Goal: Information Seeking & Learning: Learn about a topic

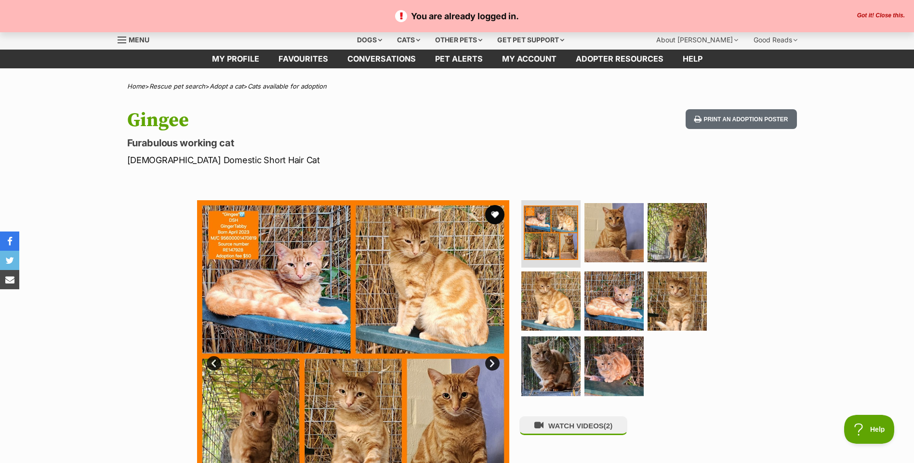
click at [867, 7] on div "You are already logged in. Got it! Close this." at bounding box center [457, 16] width 914 height 32
click at [869, 12] on button "Got it! Close this." at bounding box center [880, 16] width 53 height 8
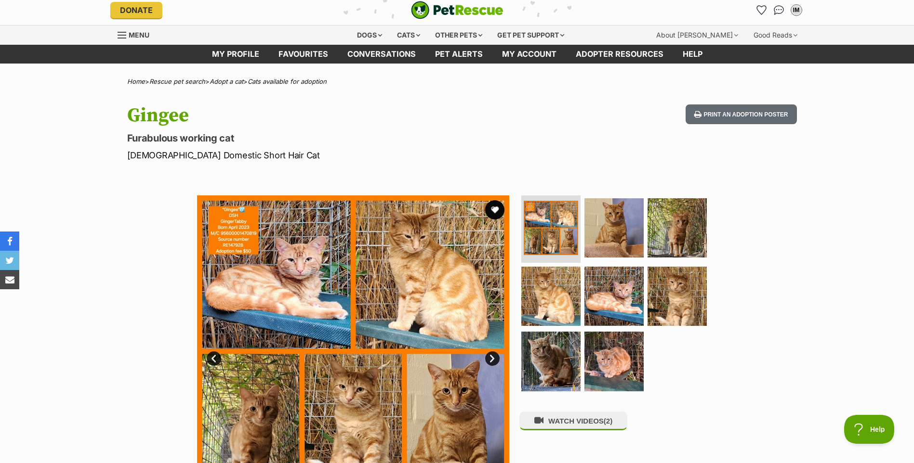
scroll to position [313, 0]
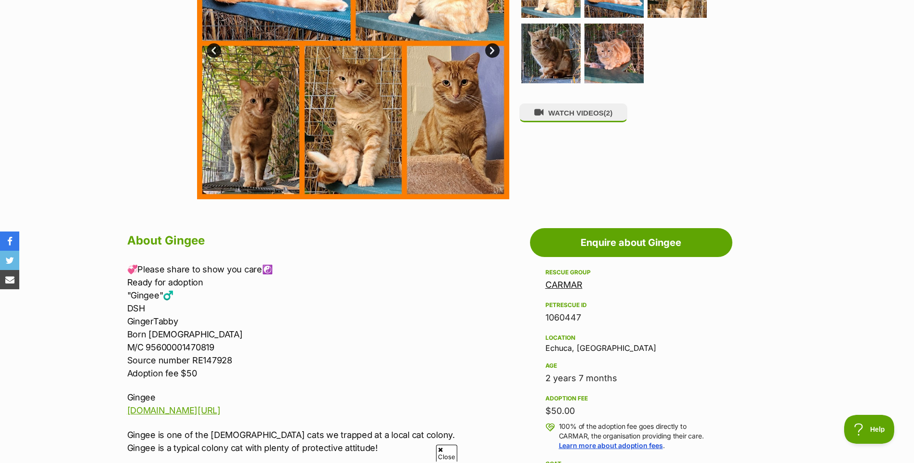
click at [565, 288] on link "CARMAR" at bounding box center [563, 285] width 37 height 10
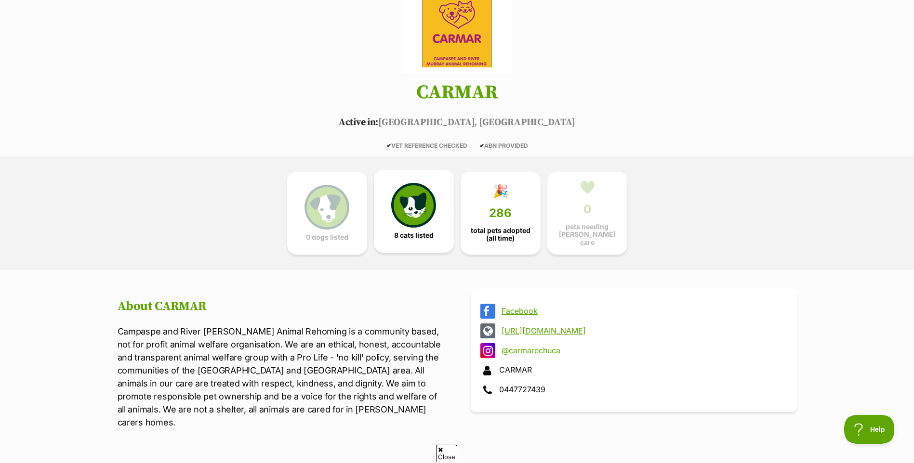
click at [392, 210] on img at bounding box center [413, 205] width 44 height 44
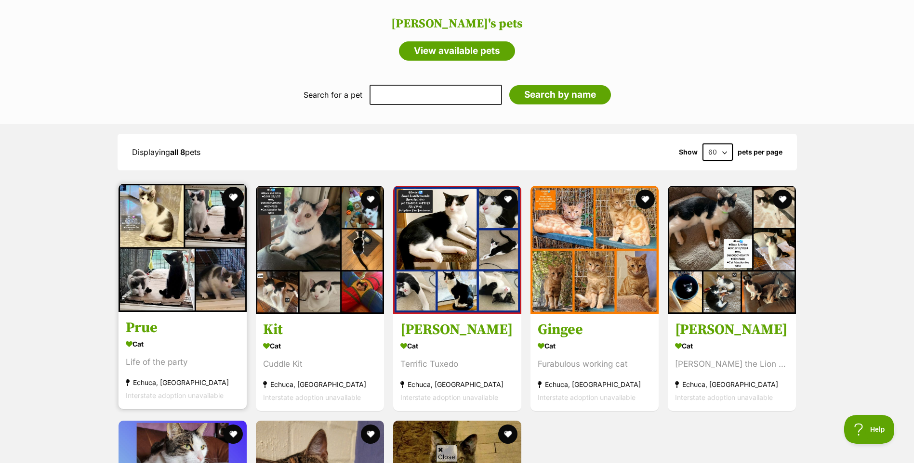
click at [238, 187] on button "favourite" at bounding box center [233, 197] width 21 height 21
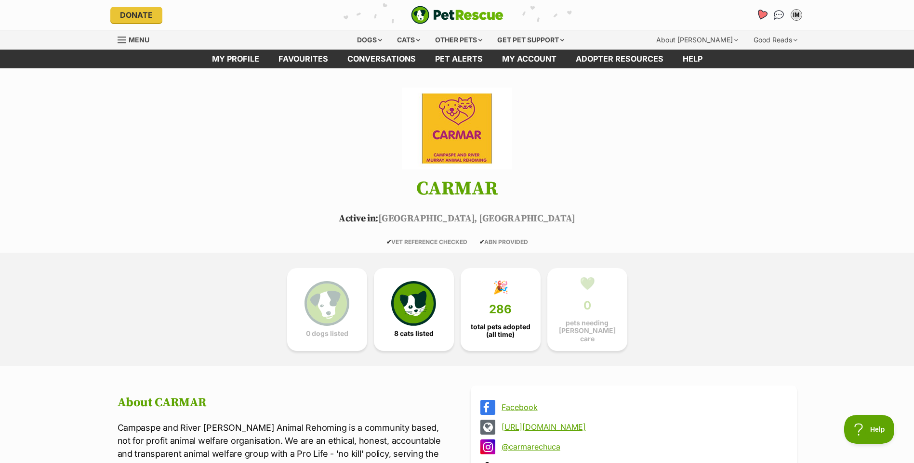
click at [758, 13] on icon "Favourites" at bounding box center [761, 14] width 12 height 11
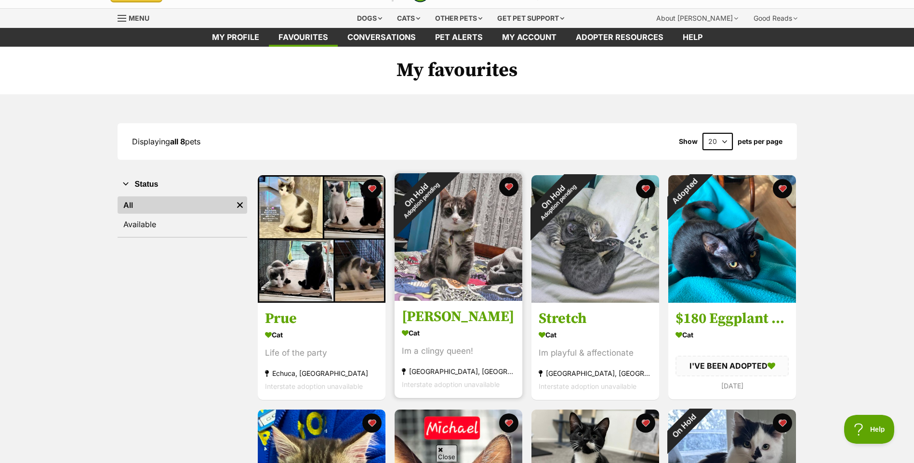
scroll to position [24, 0]
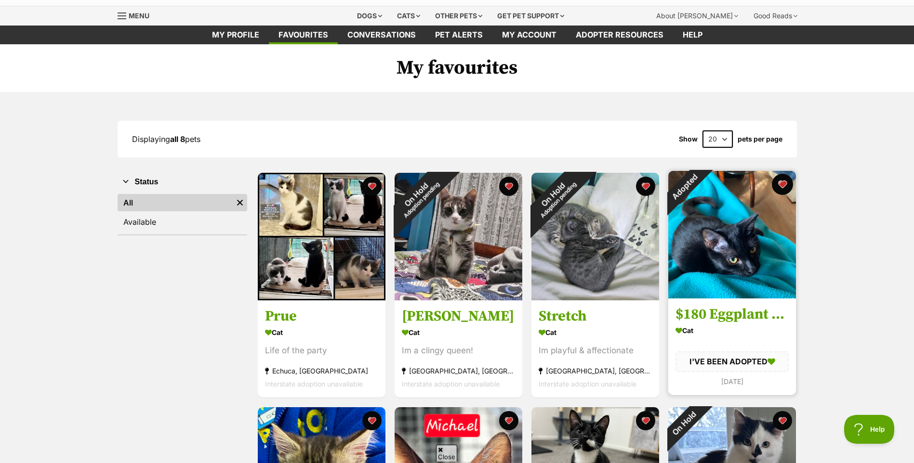
click at [782, 185] on button "favourite" at bounding box center [782, 184] width 21 height 21
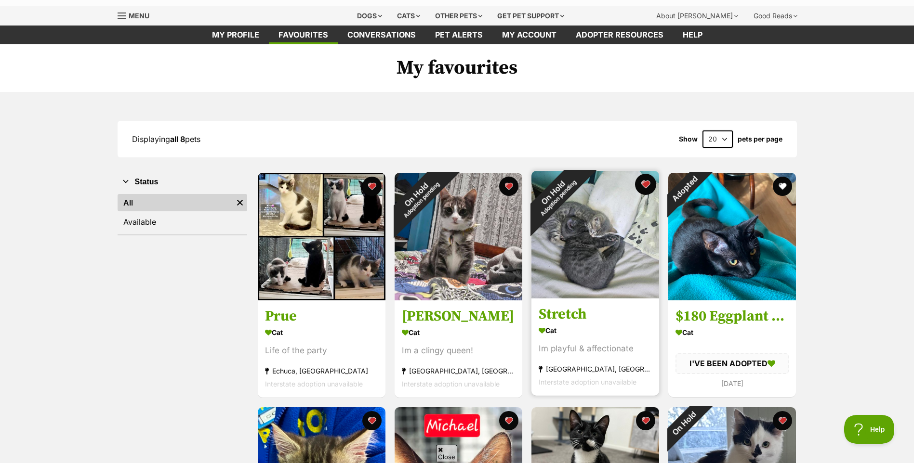
click at [648, 188] on button "favourite" at bounding box center [645, 184] width 21 height 21
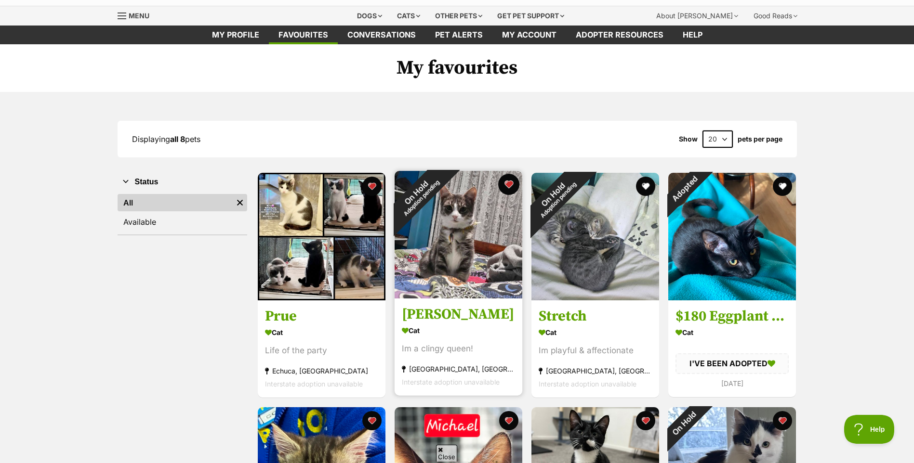
click at [510, 184] on button "favourite" at bounding box center [508, 184] width 21 height 21
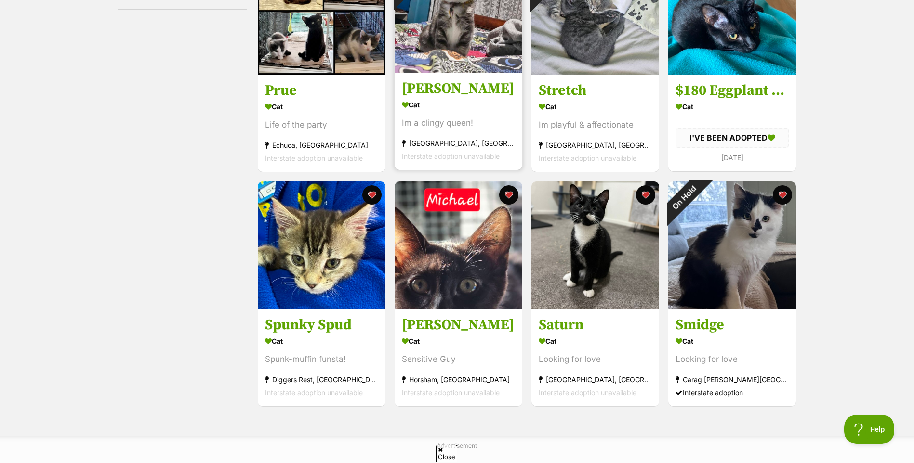
scroll to position [253, 0]
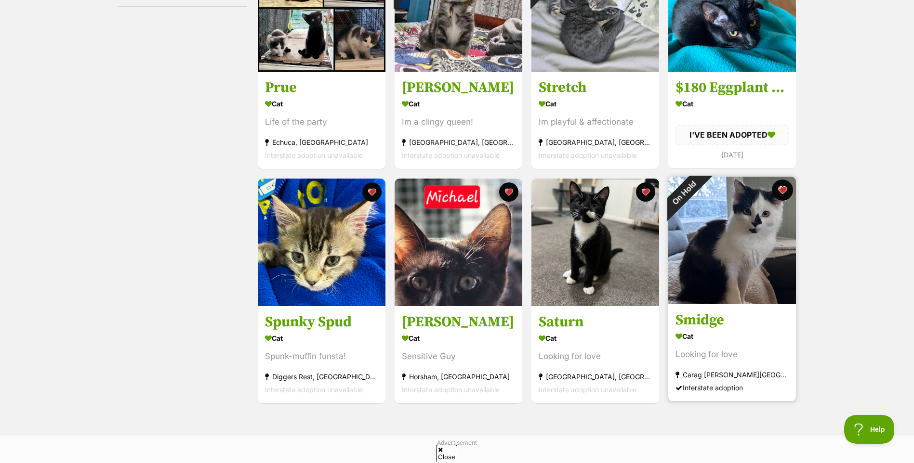
click at [779, 191] on button "favourite" at bounding box center [782, 190] width 21 height 21
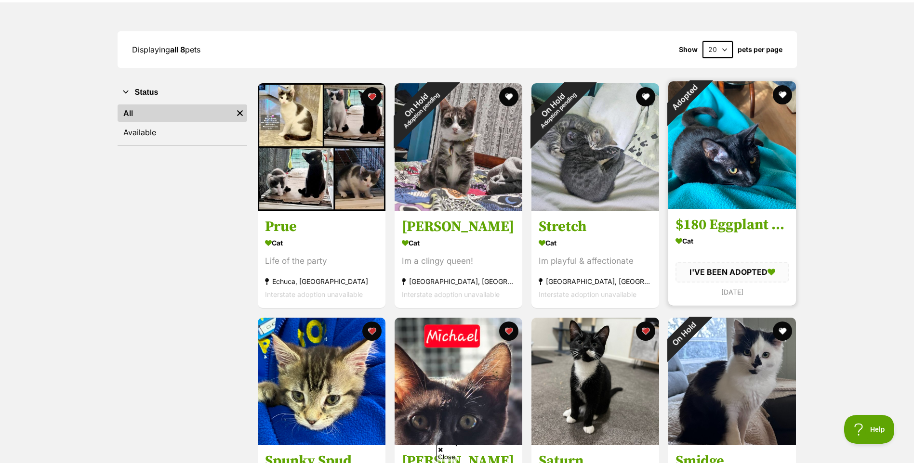
scroll to position [72, 0]
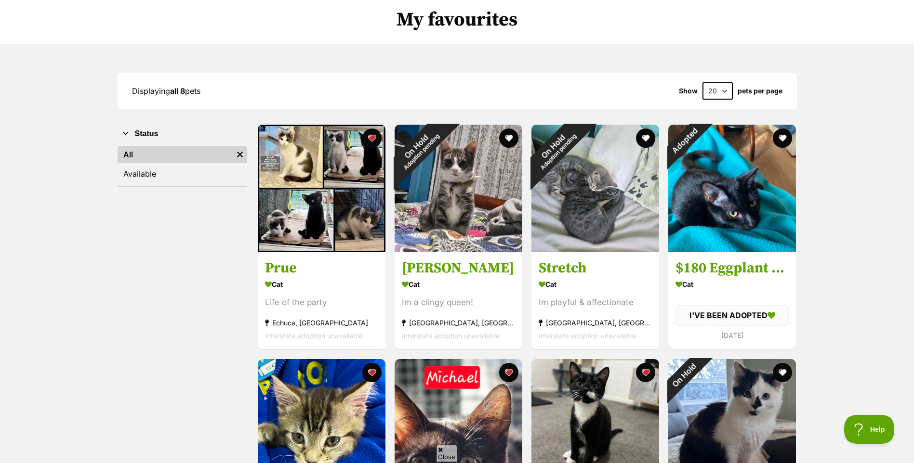
click at [873, 270] on div "Displaying all 8 pets Show 20 40 60 pets per page Visit PetRescue TV (external …" at bounding box center [457, 329] width 914 height 570
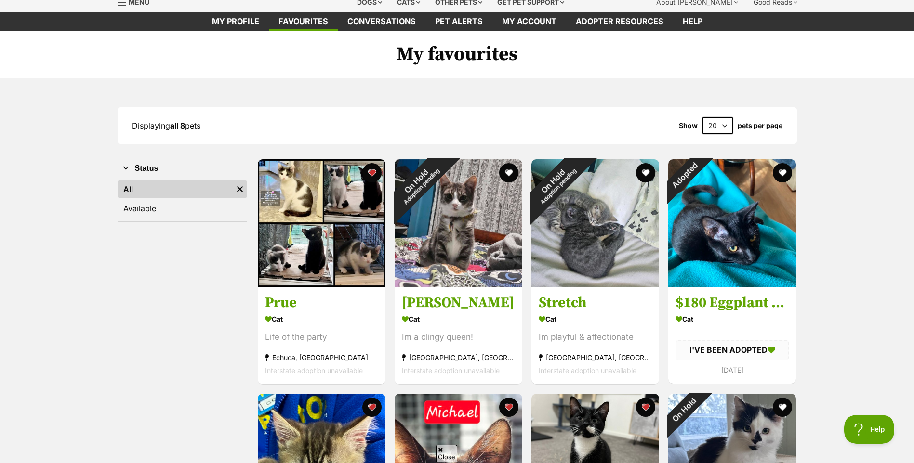
scroll to position [0, 0]
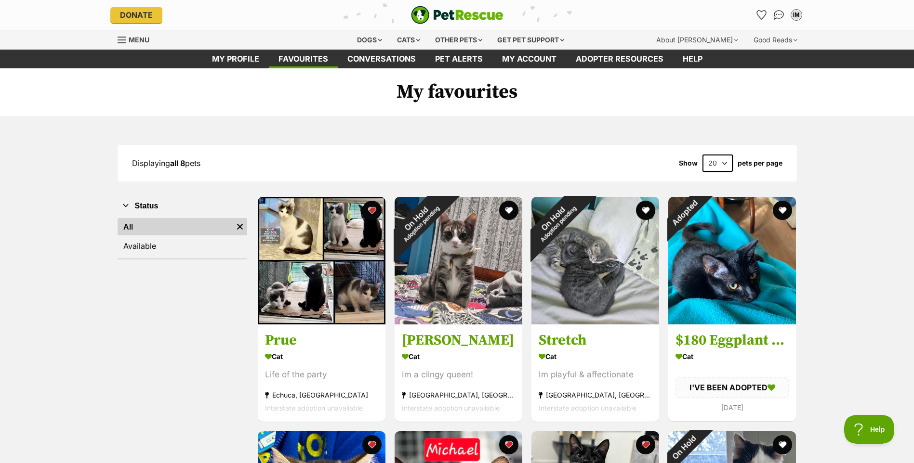
click at [487, 7] on img "PetRescue" at bounding box center [457, 15] width 92 height 18
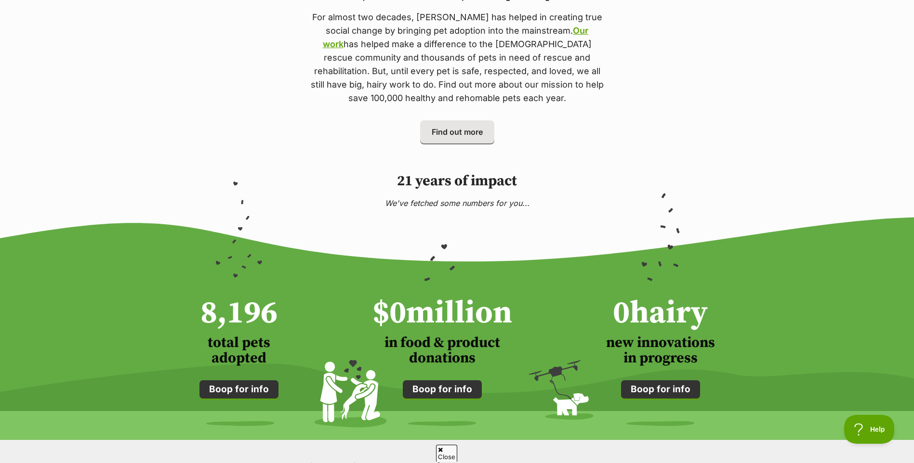
scroll to position [674, 0]
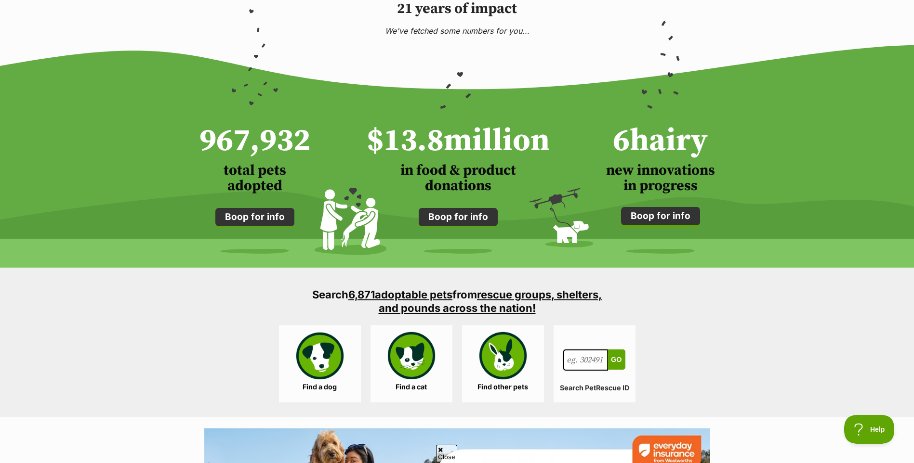
click at [650, 220] on link "Boop for info" at bounding box center [660, 216] width 79 height 18
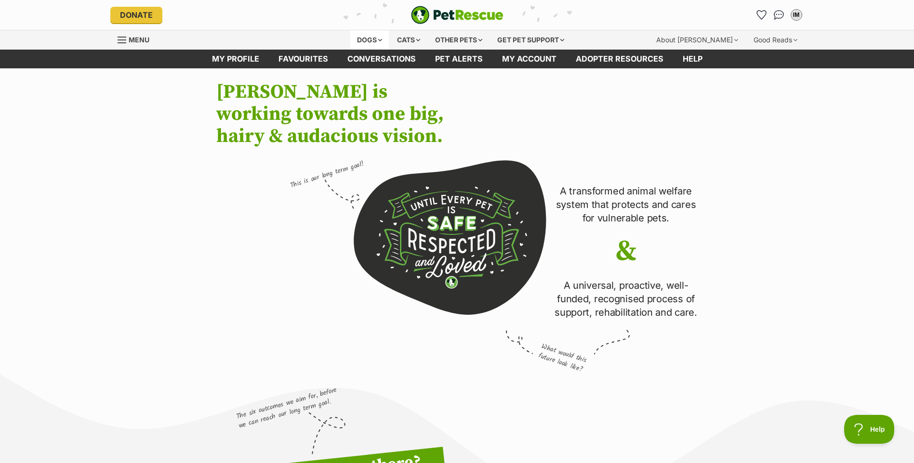
click at [354, 37] on div "Dogs" at bounding box center [369, 39] width 39 height 19
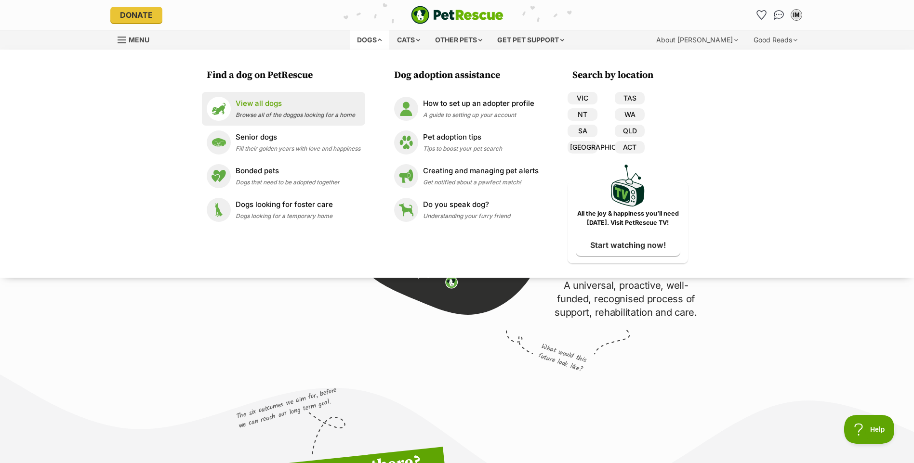
click at [222, 107] on img at bounding box center [219, 109] width 24 height 24
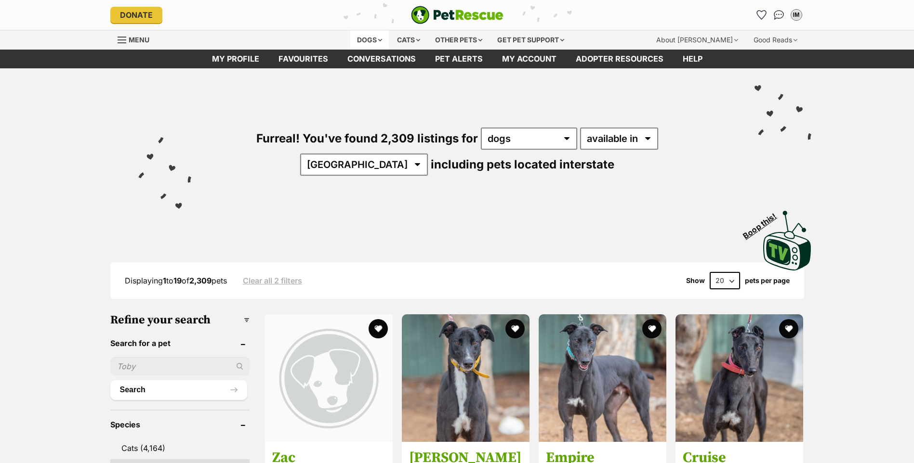
click at [380, 35] on div "Dogs" at bounding box center [369, 39] width 39 height 19
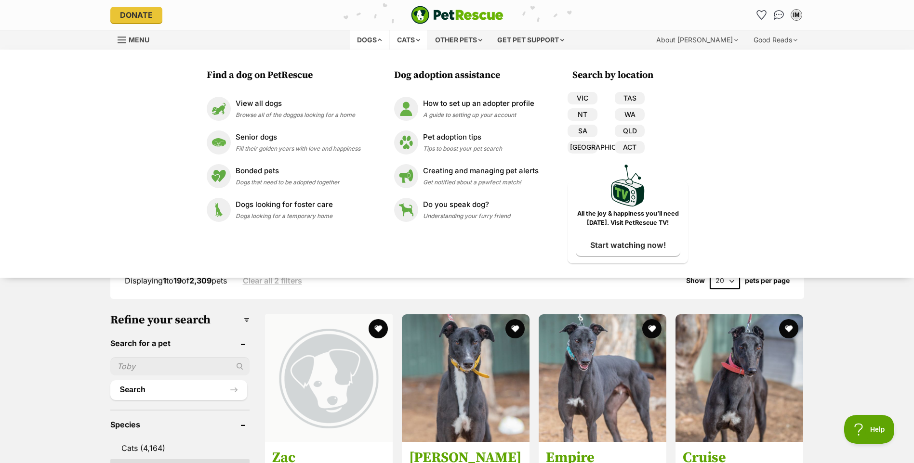
click at [398, 41] on div "Cats" at bounding box center [408, 39] width 37 height 19
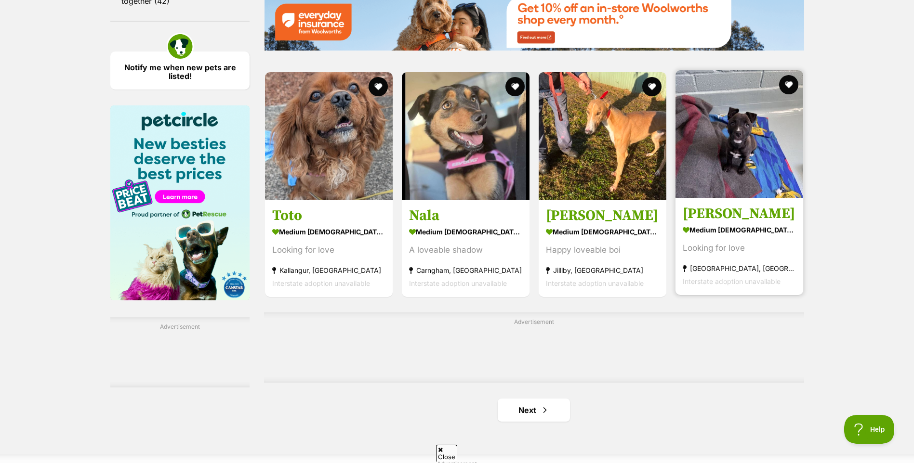
scroll to position [1385, 0]
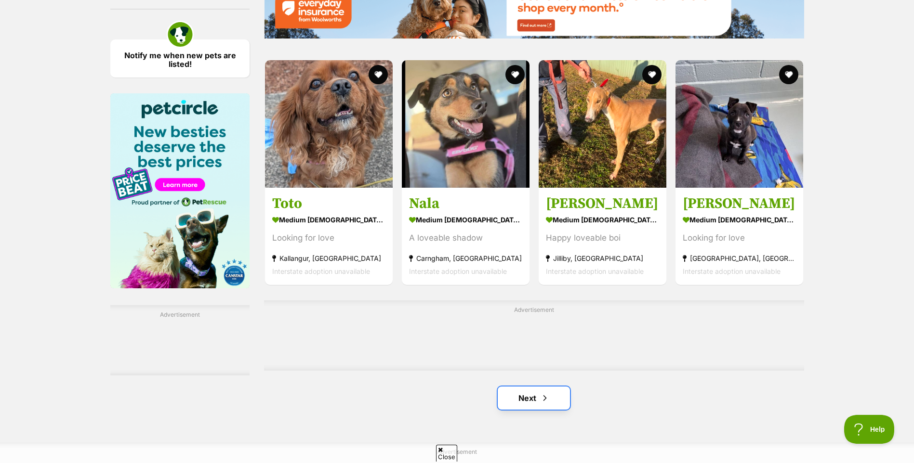
click at [553, 398] on link "Next" at bounding box center [534, 398] width 72 height 23
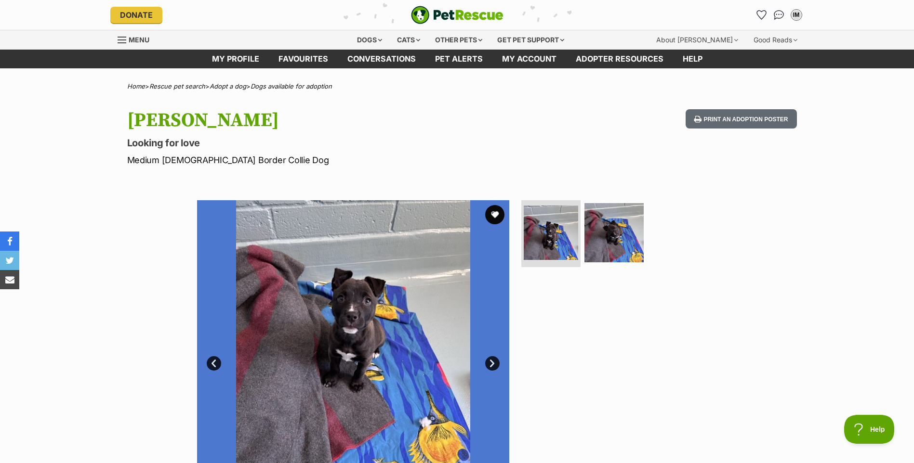
click at [697, 205] on ul at bounding box center [617, 235] width 197 height 71
click at [631, 233] on img at bounding box center [614, 232] width 62 height 62
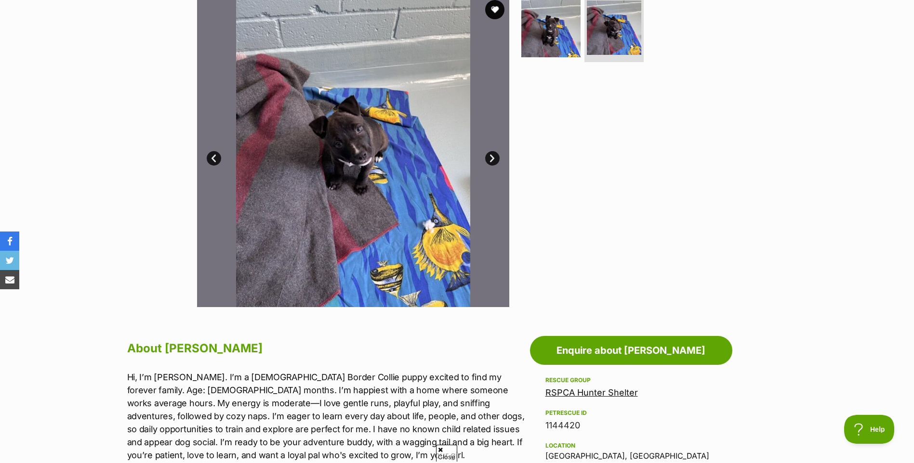
scroll to position [193, 0]
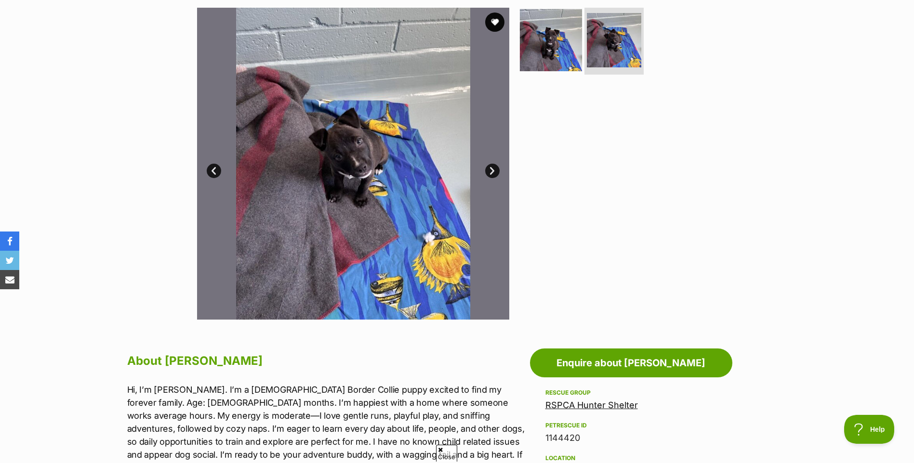
click at [548, 55] on img at bounding box center [551, 40] width 62 height 62
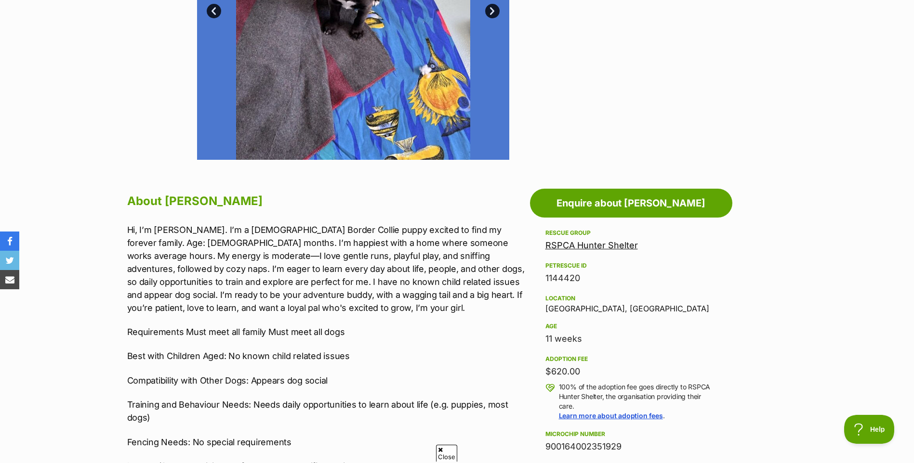
scroll to position [385, 0]
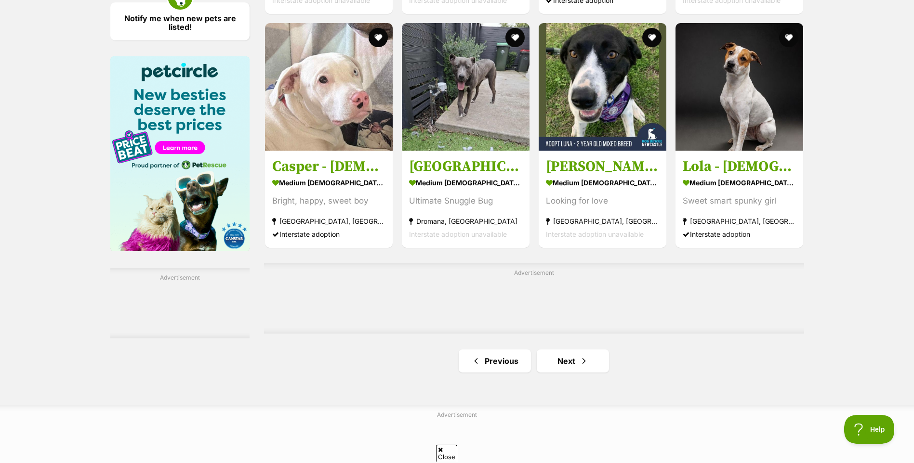
scroll to position [1493, 0]
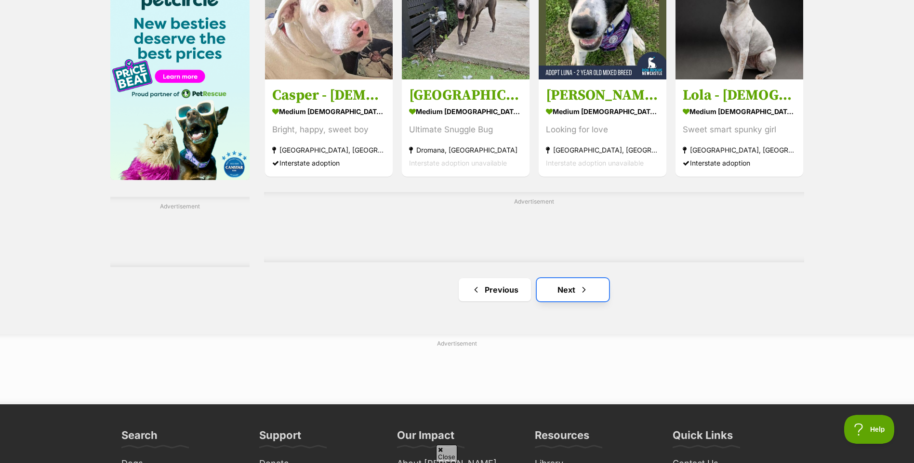
click at [558, 285] on link "Next" at bounding box center [573, 289] width 72 height 23
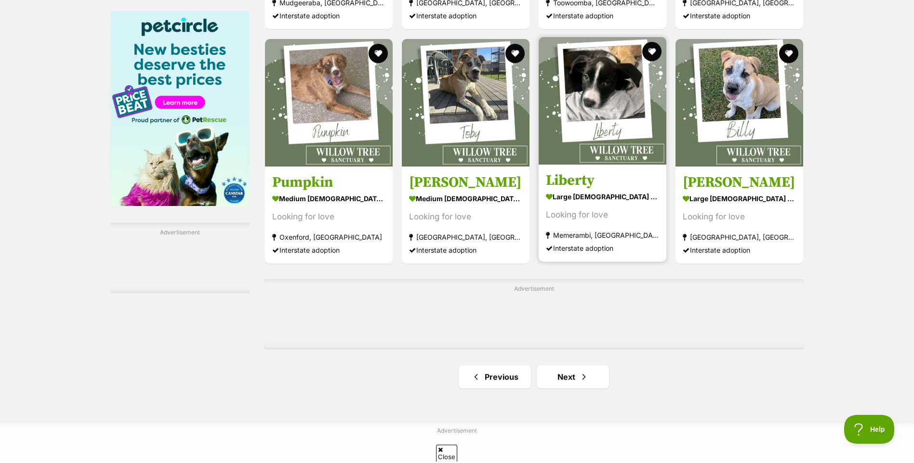
scroll to position [1553, 0]
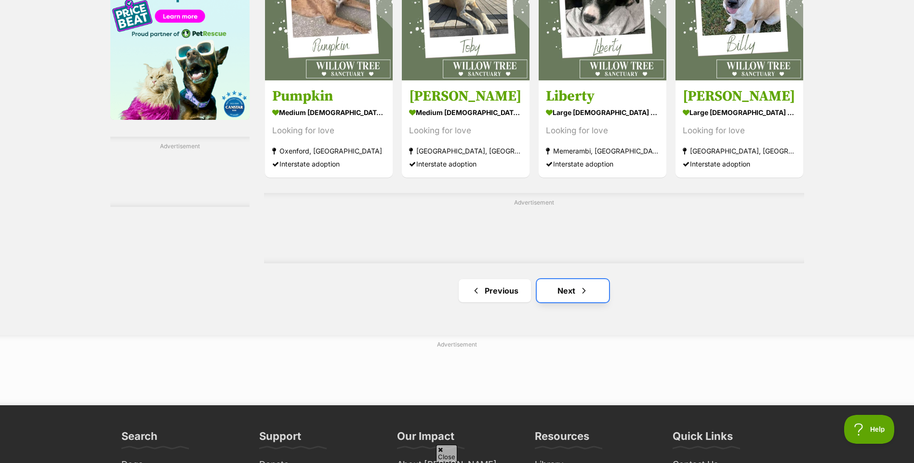
click at [574, 293] on link "Next" at bounding box center [573, 290] width 72 height 23
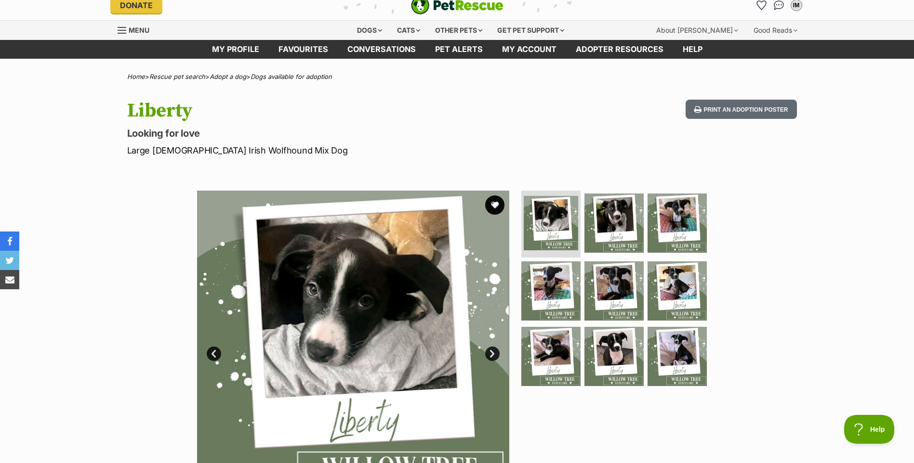
scroll to position [12, 0]
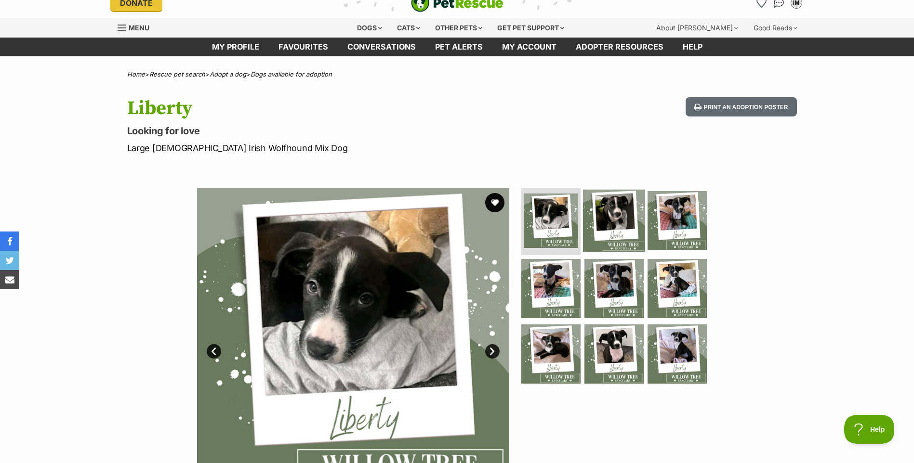
click at [604, 209] on img at bounding box center [614, 220] width 62 height 62
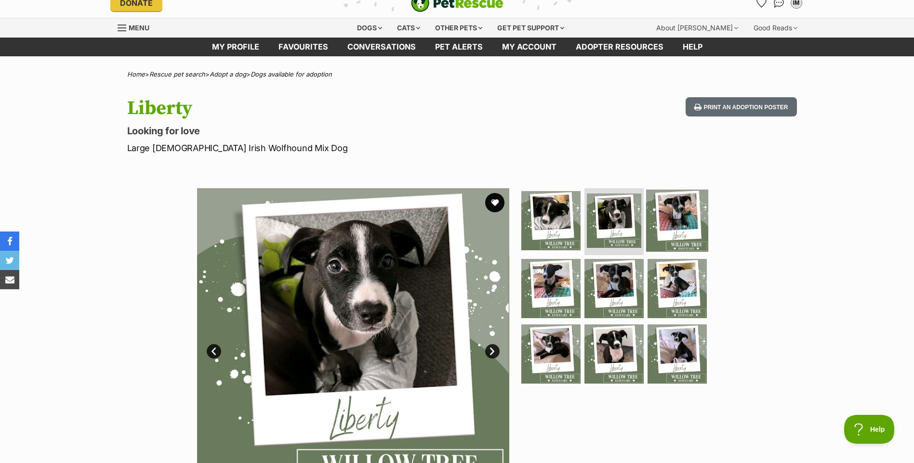
click at [673, 225] on img at bounding box center [677, 220] width 62 height 62
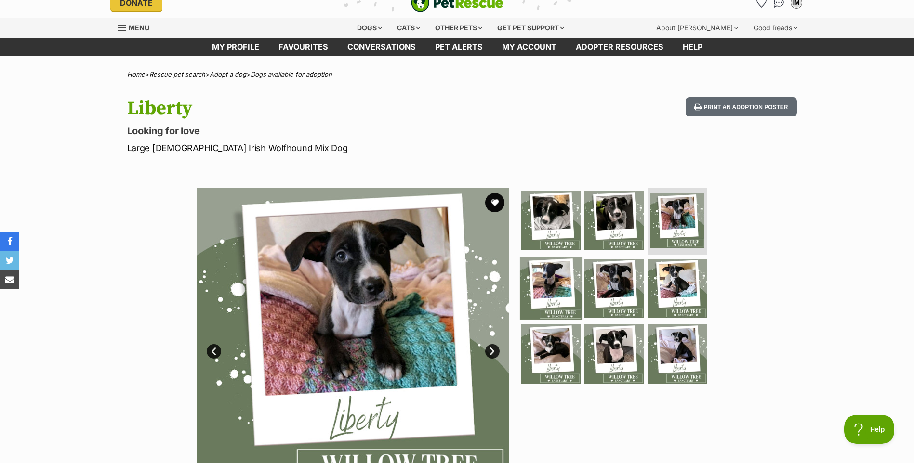
click at [546, 304] on img at bounding box center [551, 289] width 62 height 62
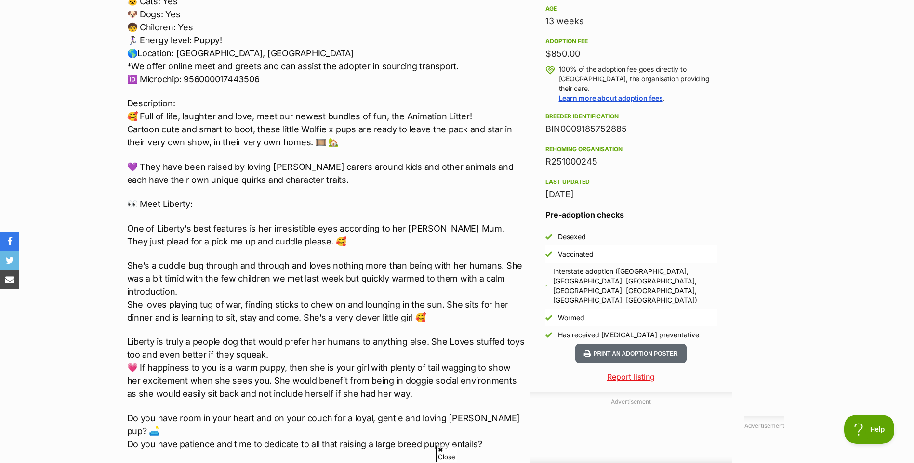
scroll to position [590, 0]
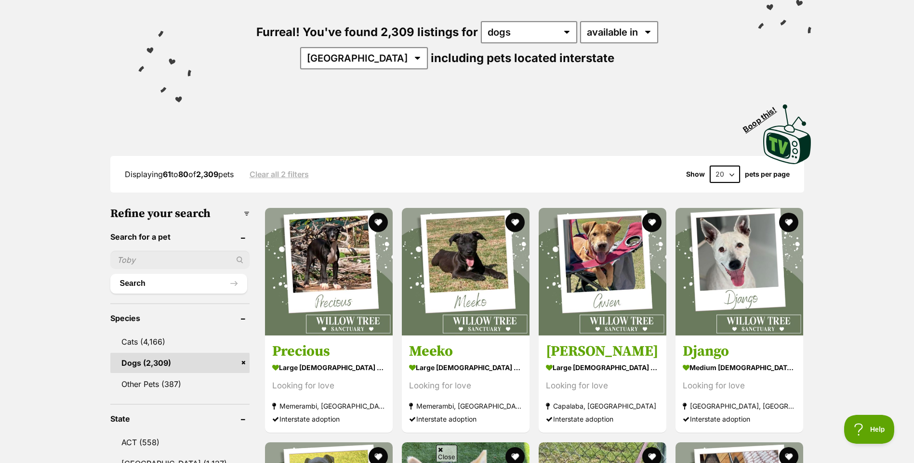
scroll to position [60, 0]
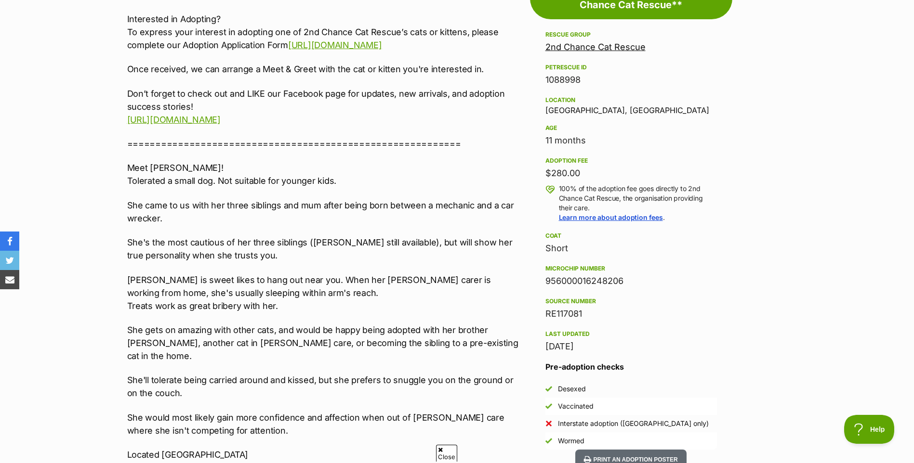
scroll to position [566, 0]
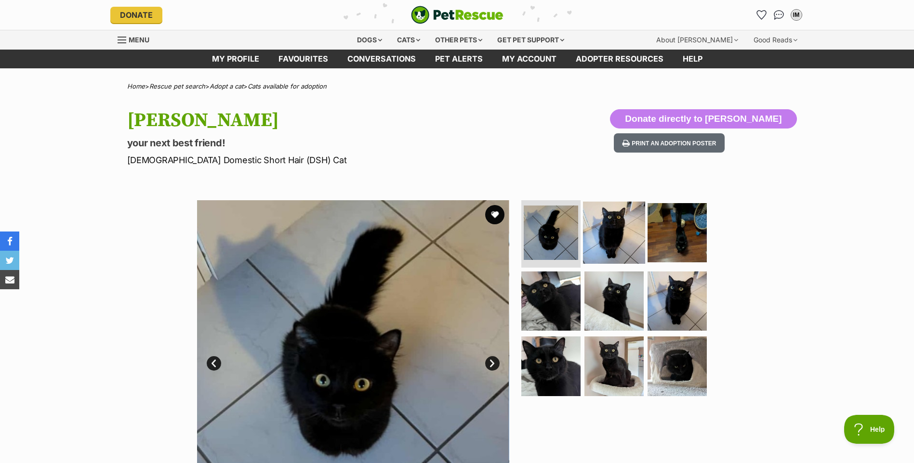
drag, startPoint x: 619, startPoint y: 239, endPoint x: 633, endPoint y: 265, distance: 29.1
click at [619, 239] on img at bounding box center [614, 233] width 62 height 62
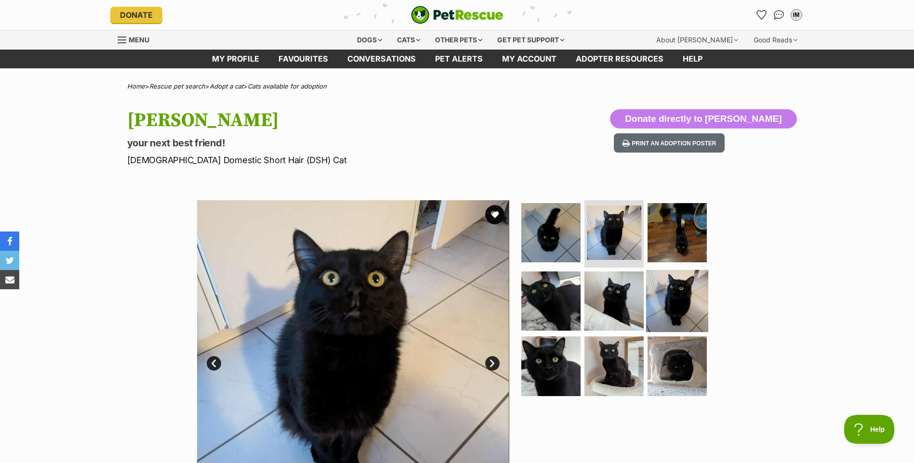
click at [674, 296] on img at bounding box center [677, 301] width 62 height 62
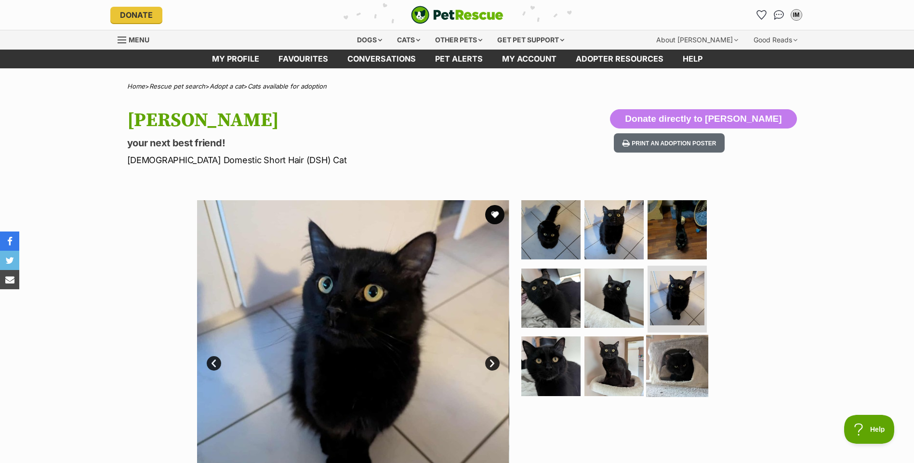
click at [680, 373] on img at bounding box center [677, 366] width 62 height 62
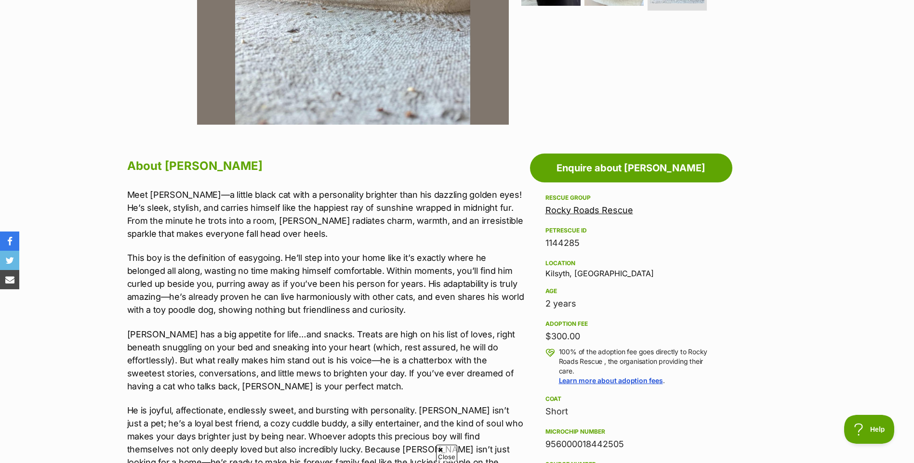
scroll to position [397, 0]
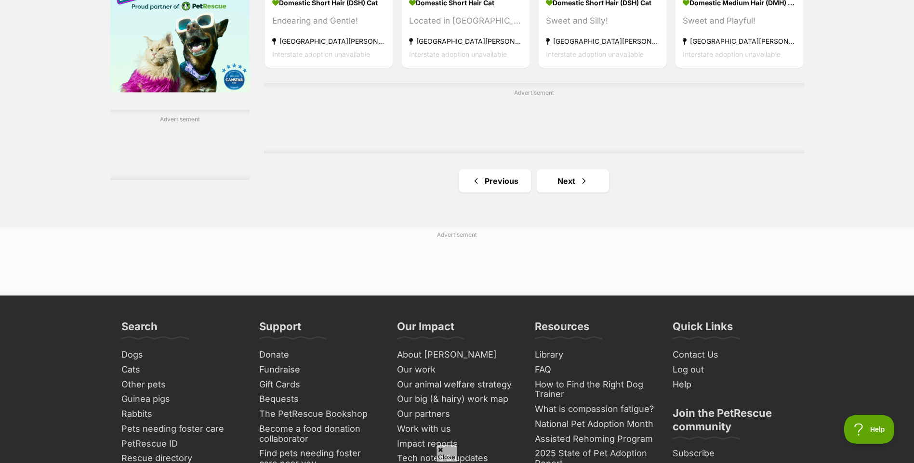
scroll to position [1662, 0]
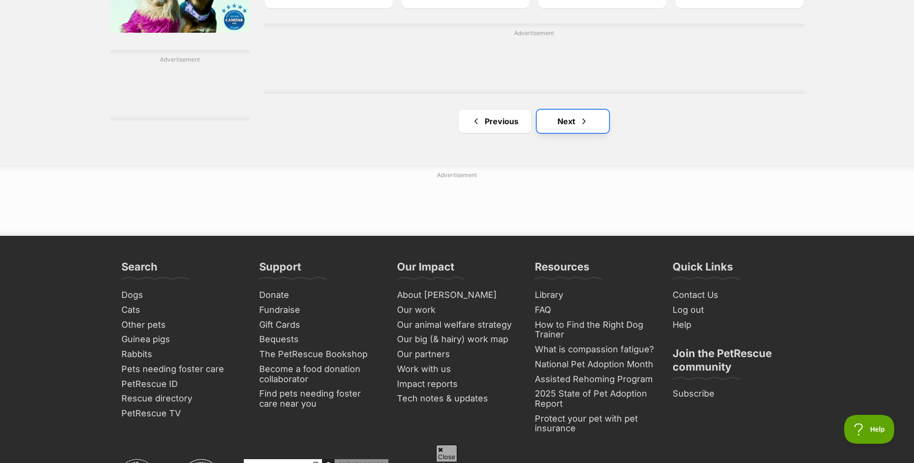
click at [546, 117] on link "Next" at bounding box center [573, 121] width 72 height 23
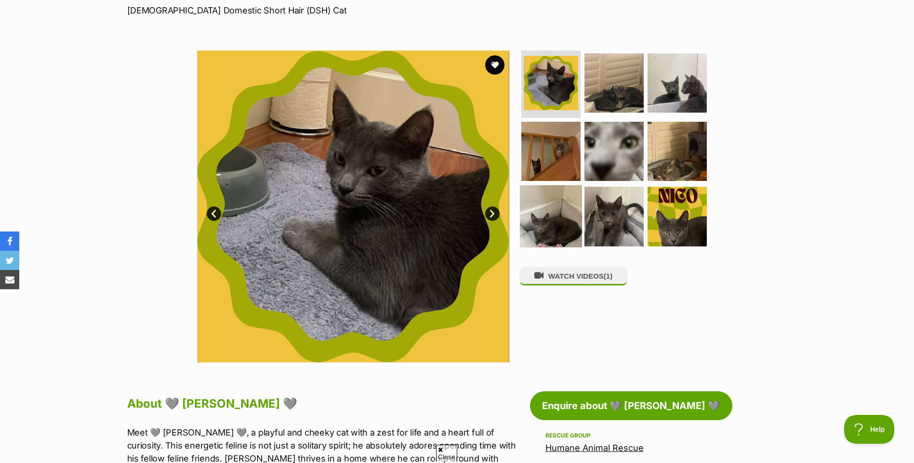
scroll to position [205, 0]
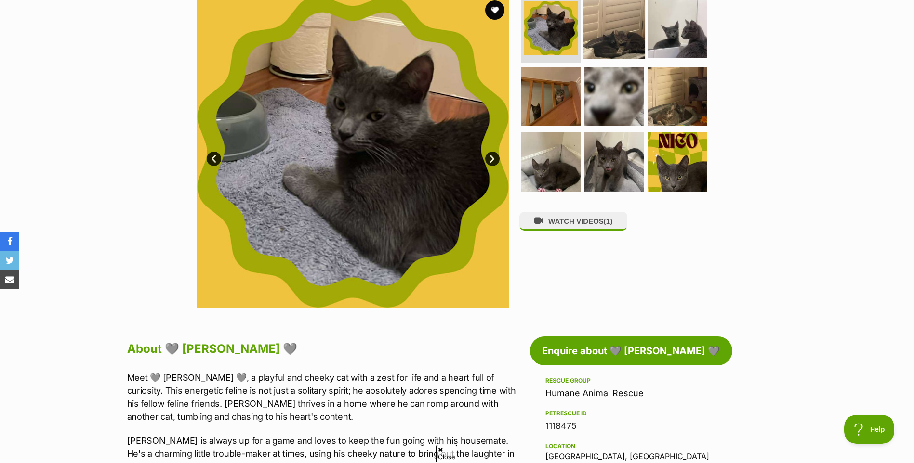
click at [606, 30] on img at bounding box center [614, 28] width 62 height 62
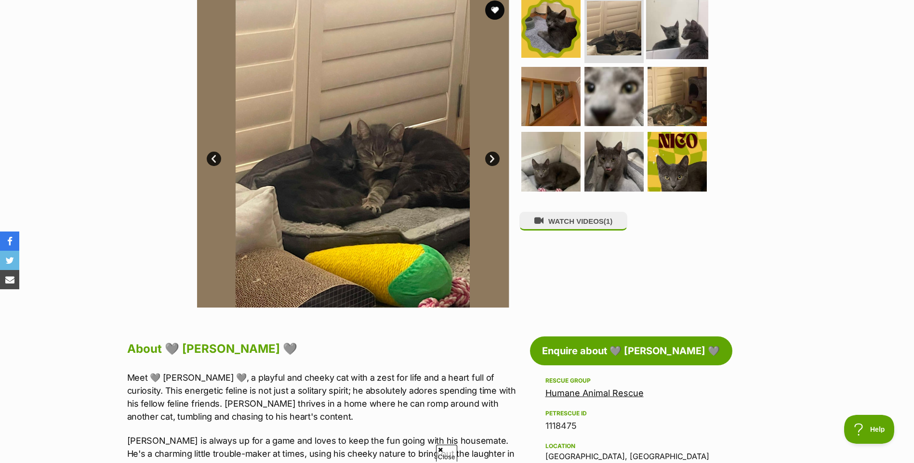
click at [674, 30] on img at bounding box center [677, 28] width 62 height 62
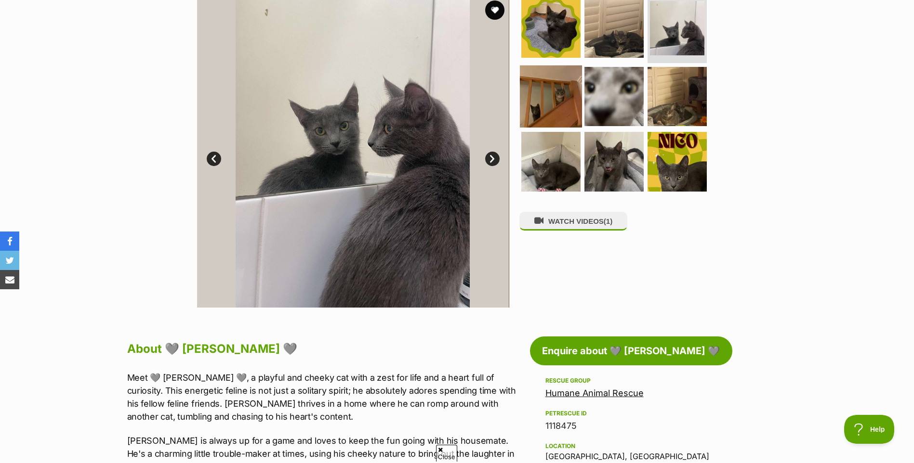
click at [558, 84] on img at bounding box center [551, 96] width 62 height 62
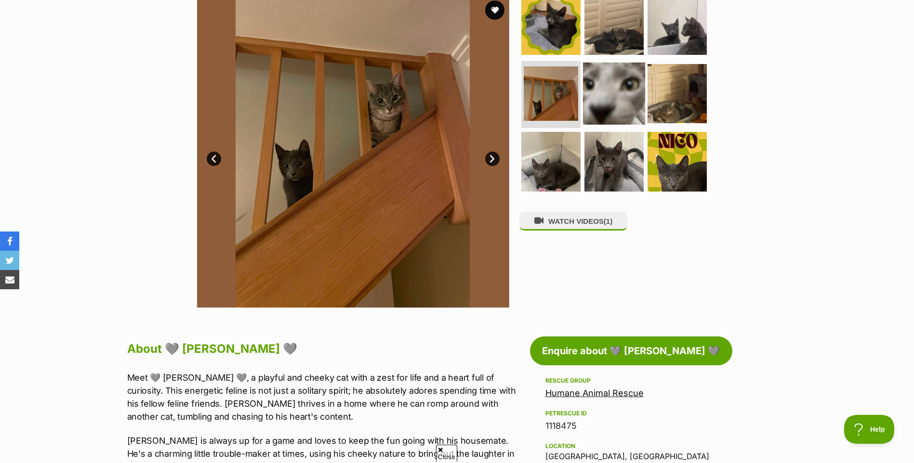
click at [590, 95] on img at bounding box center [614, 93] width 62 height 62
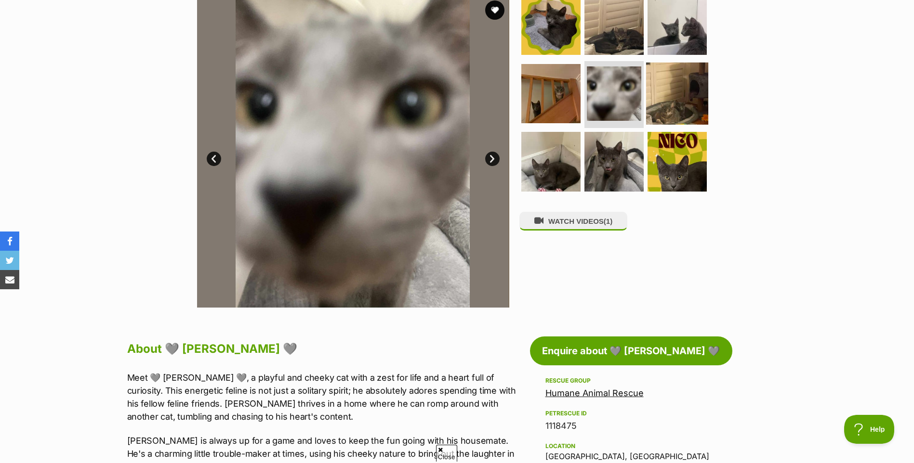
click at [652, 106] on img at bounding box center [677, 93] width 62 height 62
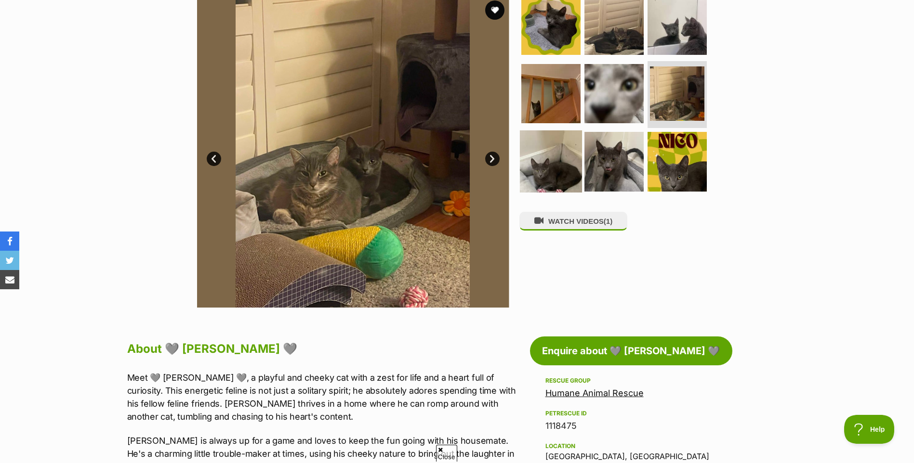
click at [548, 152] on img at bounding box center [551, 162] width 62 height 62
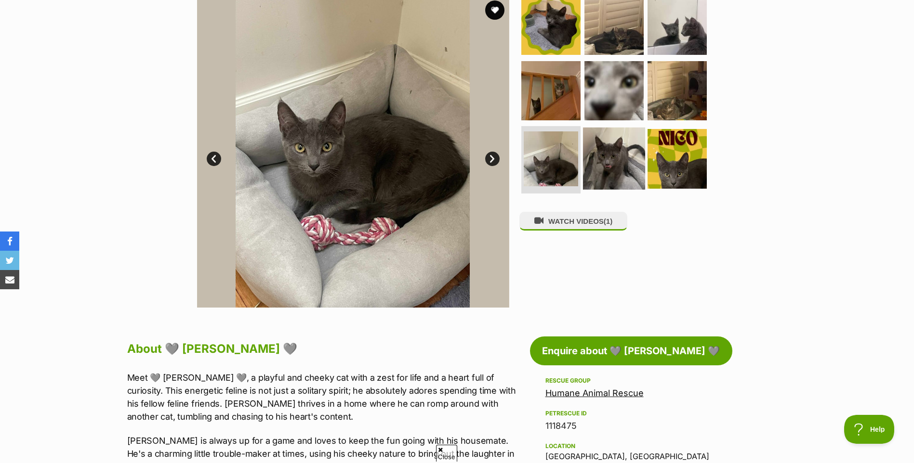
click at [590, 158] on img at bounding box center [614, 159] width 62 height 62
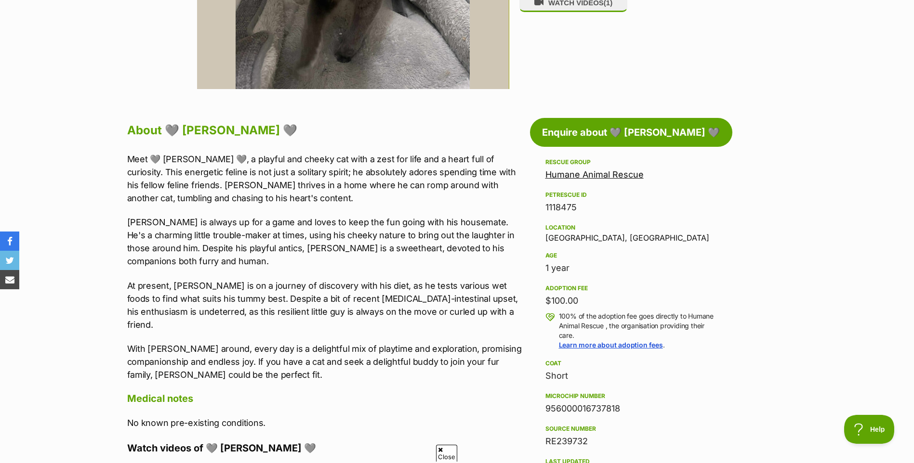
scroll to position [421, 0]
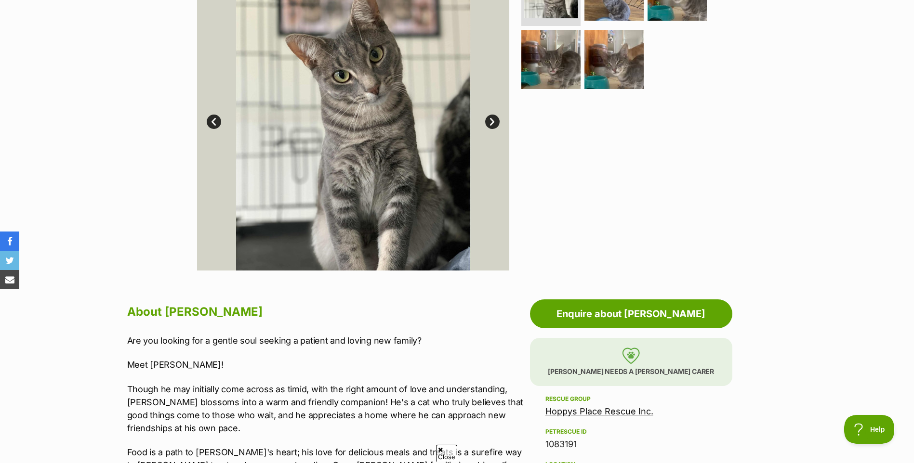
scroll to position [181, 0]
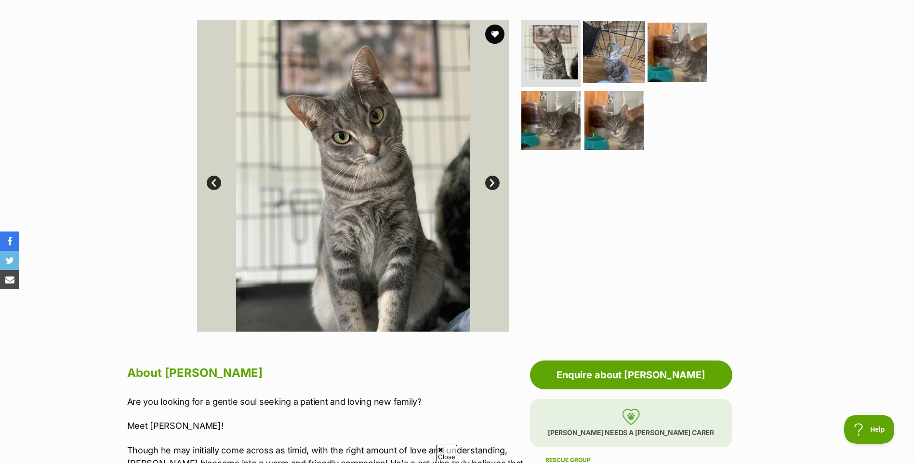
click at [603, 58] on img at bounding box center [614, 52] width 62 height 62
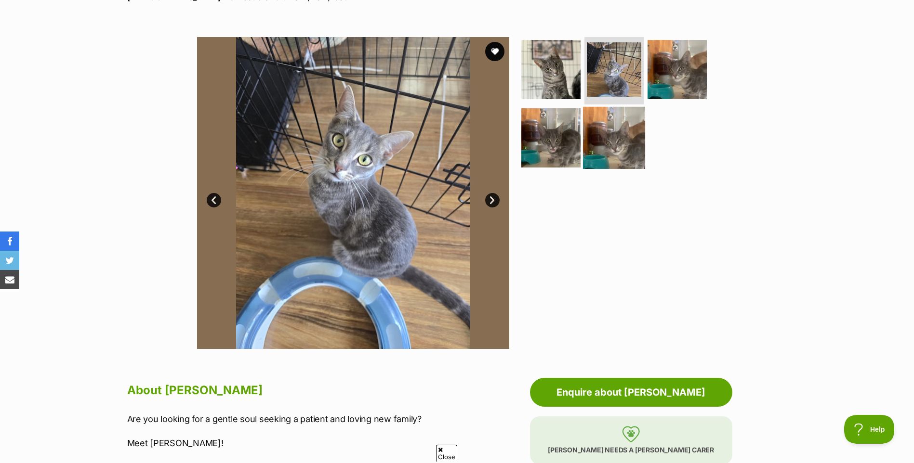
scroll to position [144, 0]
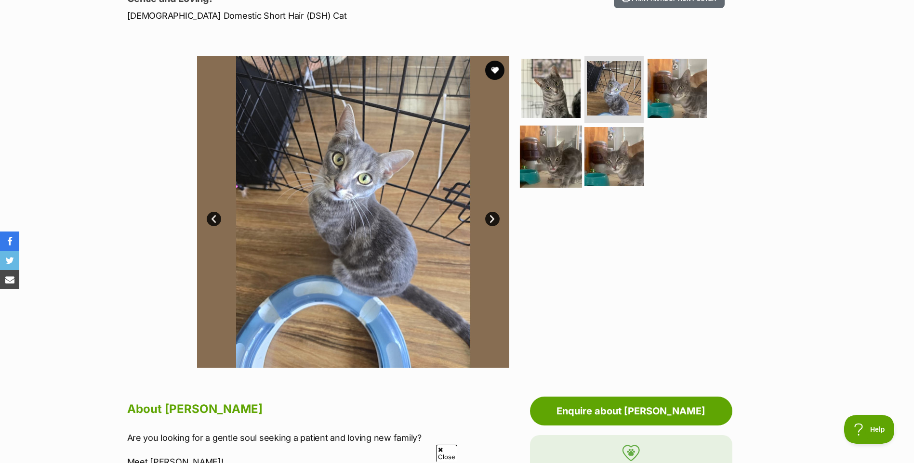
click at [566, 162] on img at bounding box center [551, 156] width 62 height 62
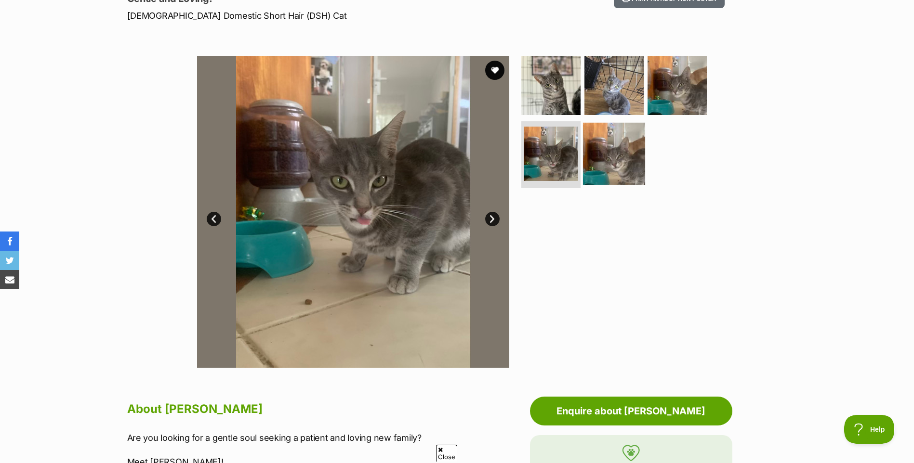
click at [613, 157] on img at bounding box center [614, 153] width 62 height 62
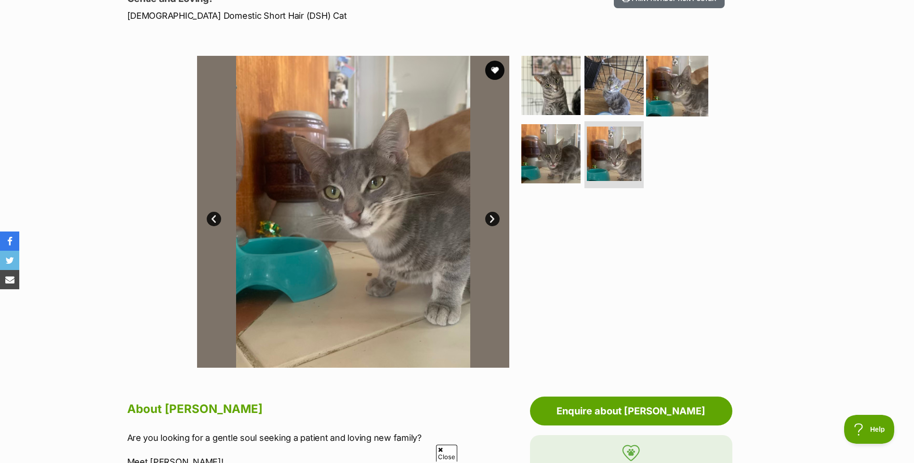
click at [674, 86] on img at bounding box center [677, 85] width 62 height 62
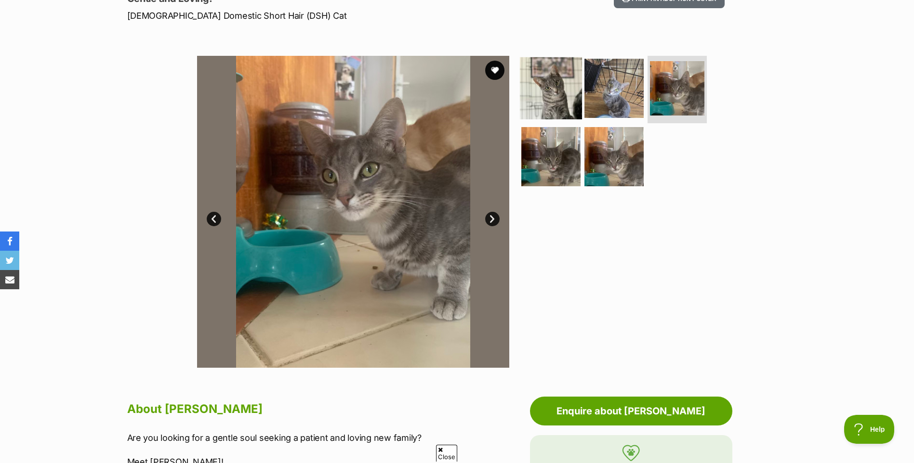
click at [539, 79] on img at bounding box center [551, 88] width 62 height 62
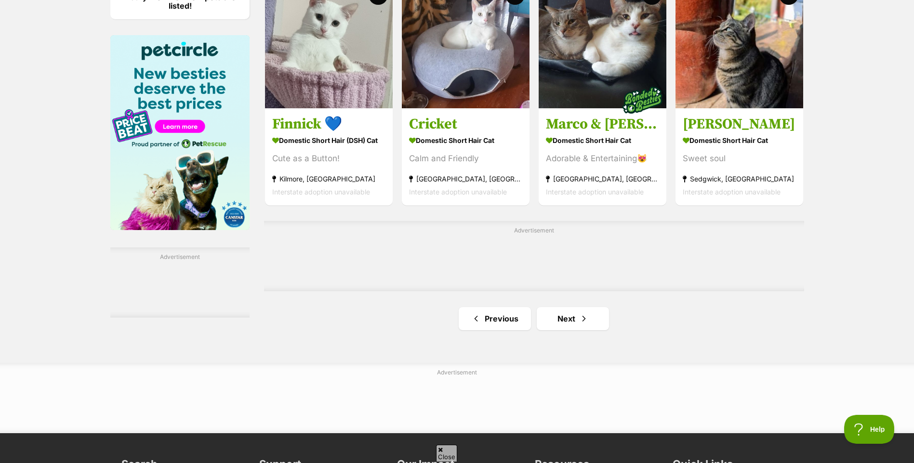
scroll to position [1505, 0]
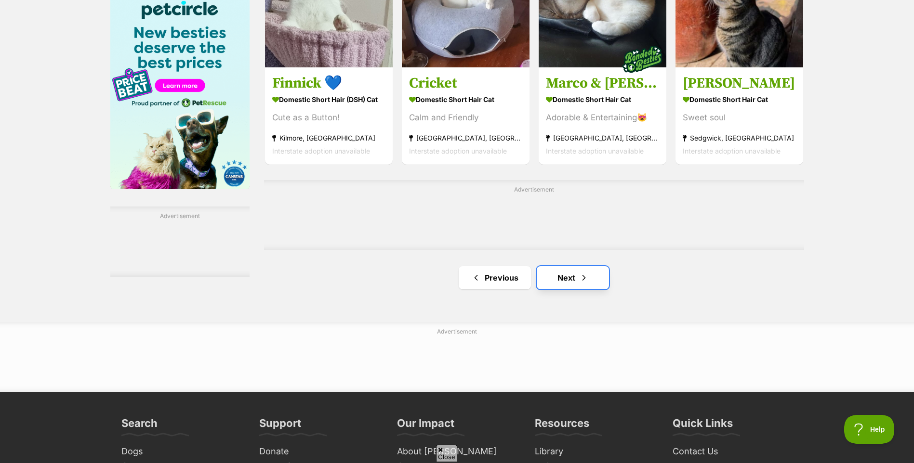
click at [585, 284] on span "Next page" at bounding box center [584, 278] width 10 height 12
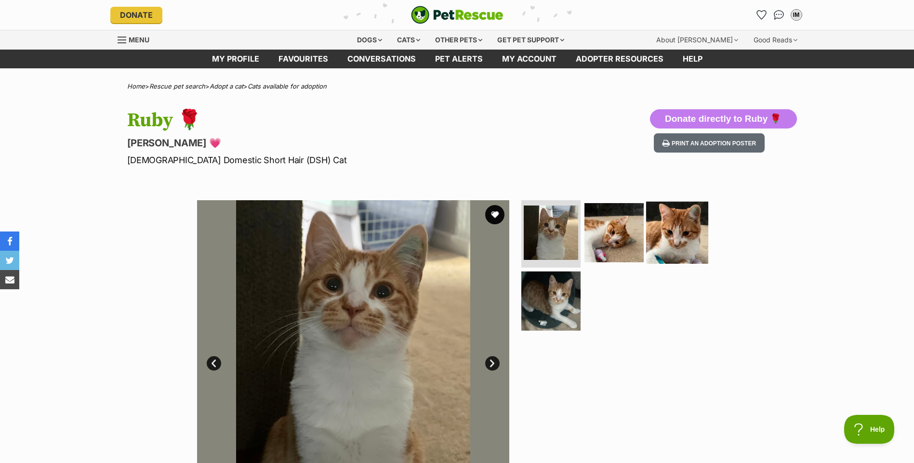
click at [659, 218] on img at bounding box center [677, 233] width 62 height 62
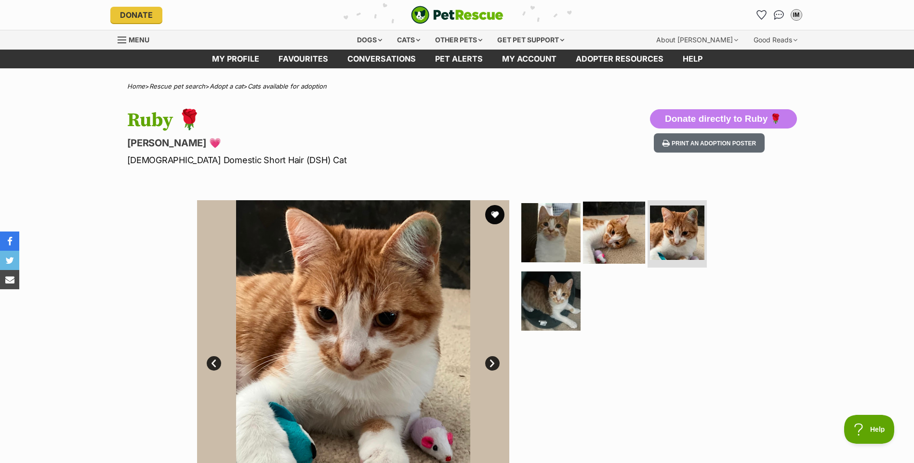
click at [620, 243] on img at bounding box center [614, 233] width 62 height 62
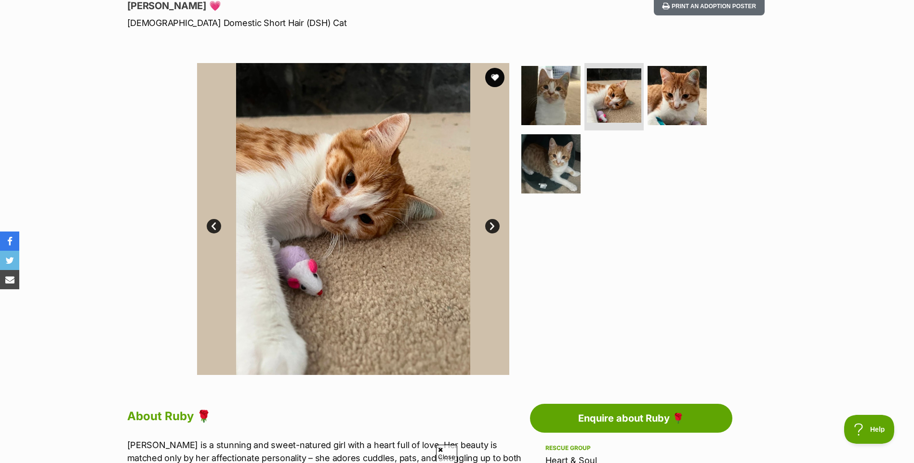
scroll to position [108, 0]
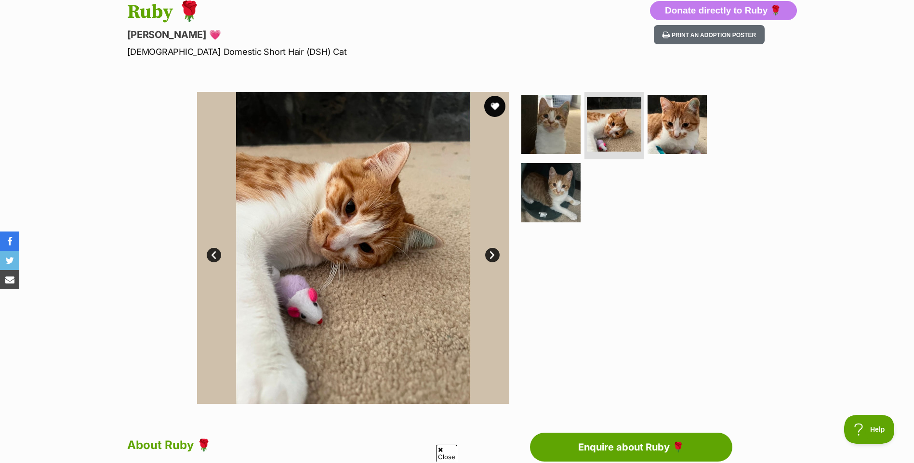
click at [487, 100] on button "favourite" at bounding box center [494, 106] width 21 height 21
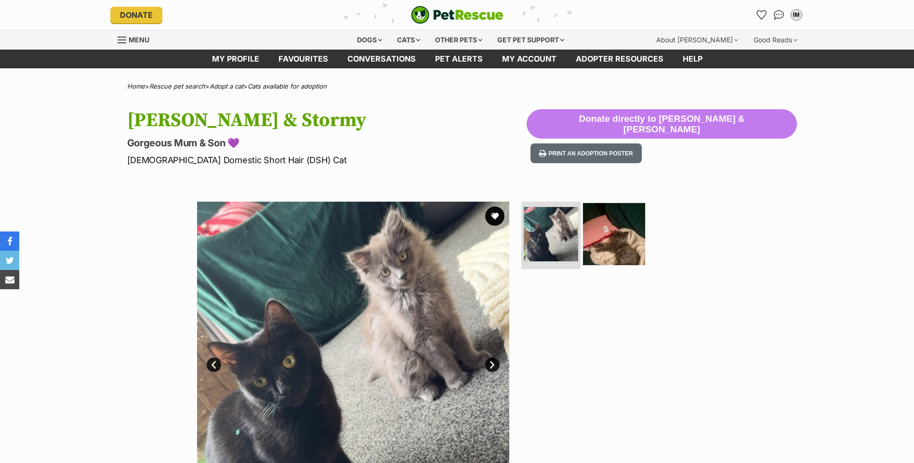
click at [629, 239] on img at bounding box center [614, 234] width 62 height 62
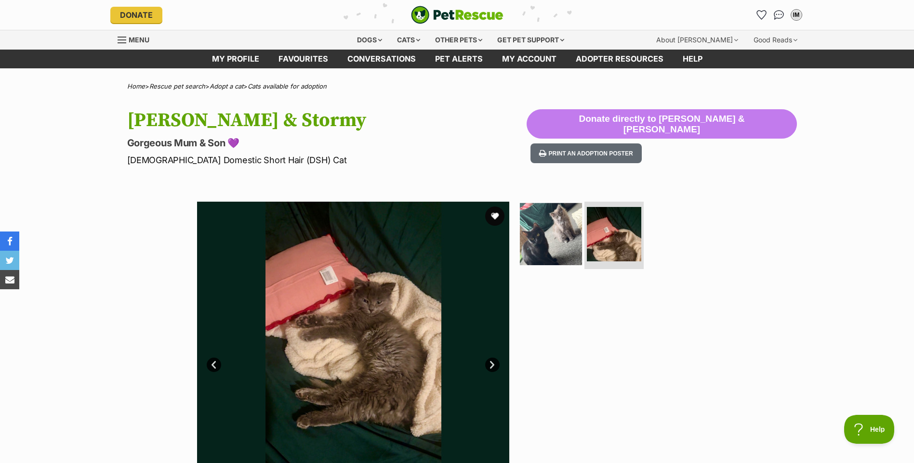
click at [568, 252] on img at bounding box center [551, 234] width 62 height 62
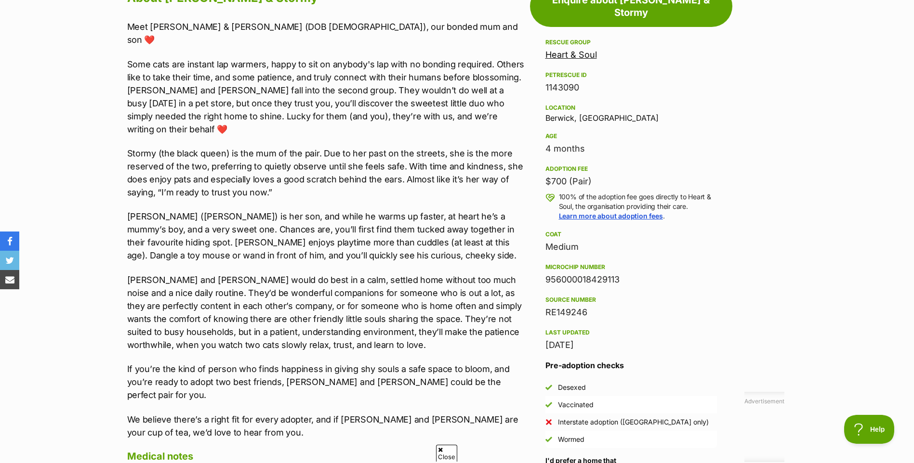
scroll to position [614, 0]
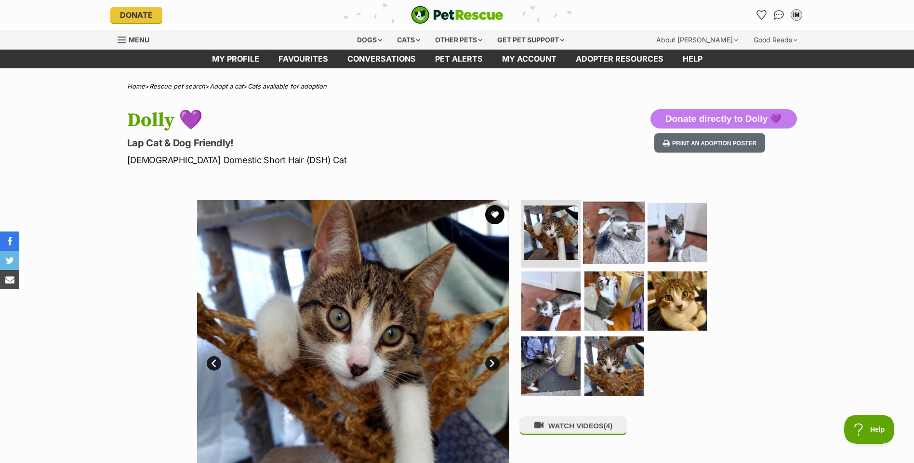
click at [629, 245] on img at bounding box center [614, 233] width 62 height 62
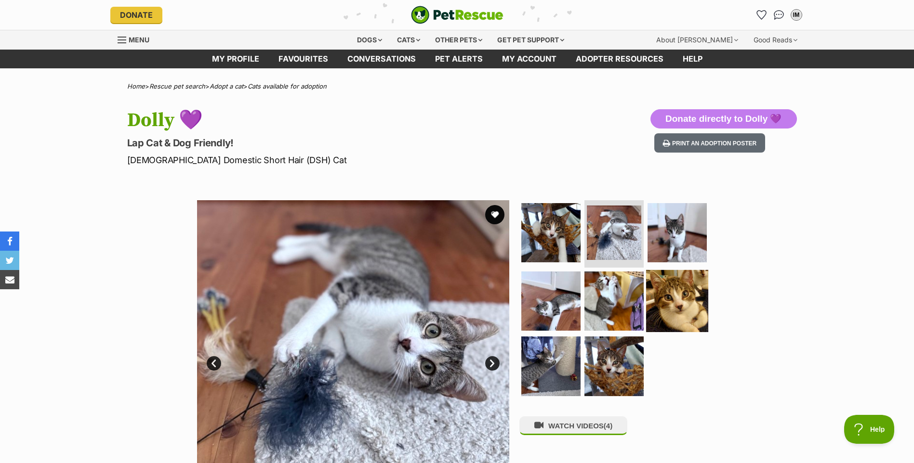
click at [673, 293] on img at bounding box center [677, 301] width 62 height 62
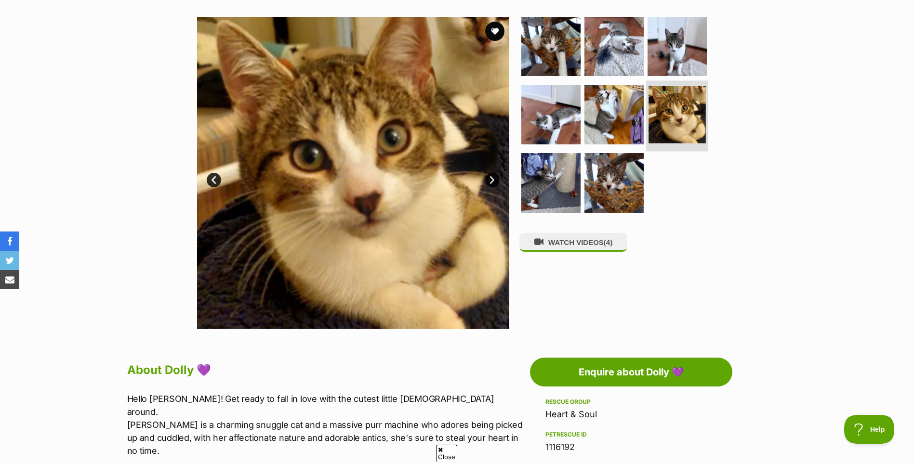
scroll to position [169, 0]
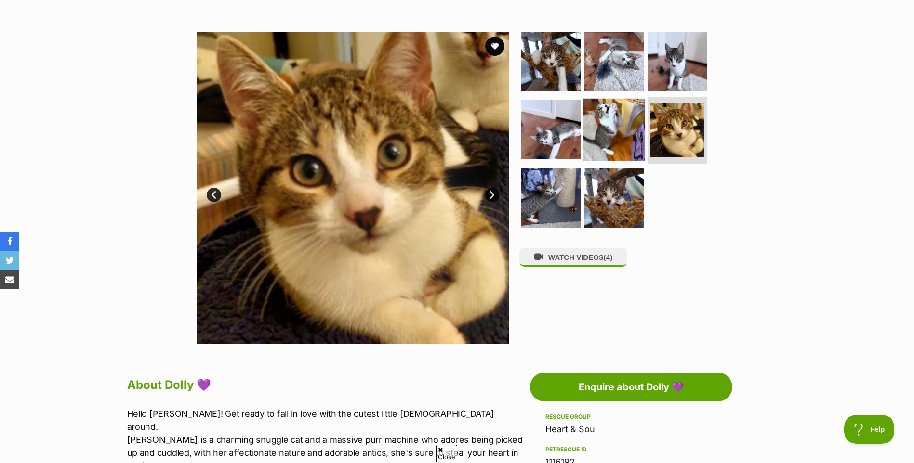
drag, startPoint x: 613, startPoint y: 115, endPoint x: 620, endPoint y: 131, distance: 18.2
click at [613, 115] on img at bounding box center [614, 129] width 62 height 62
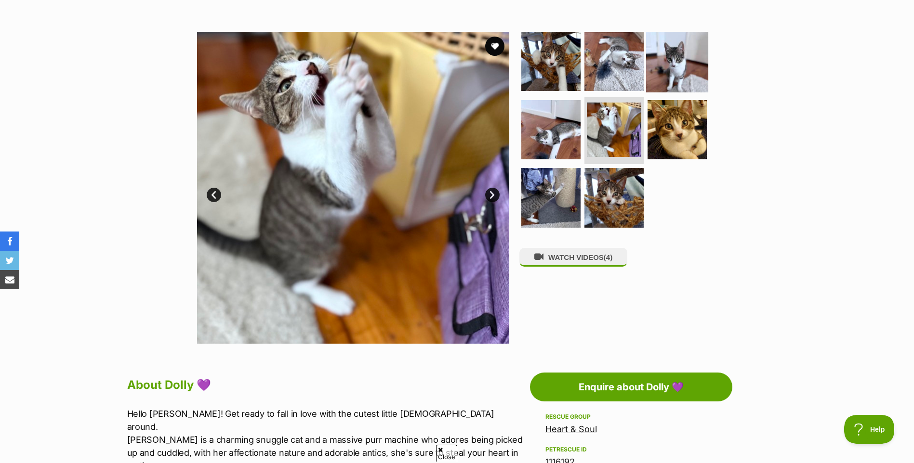
click at [664, 82] on img at bounding box center [677, 61] width 62 height 62
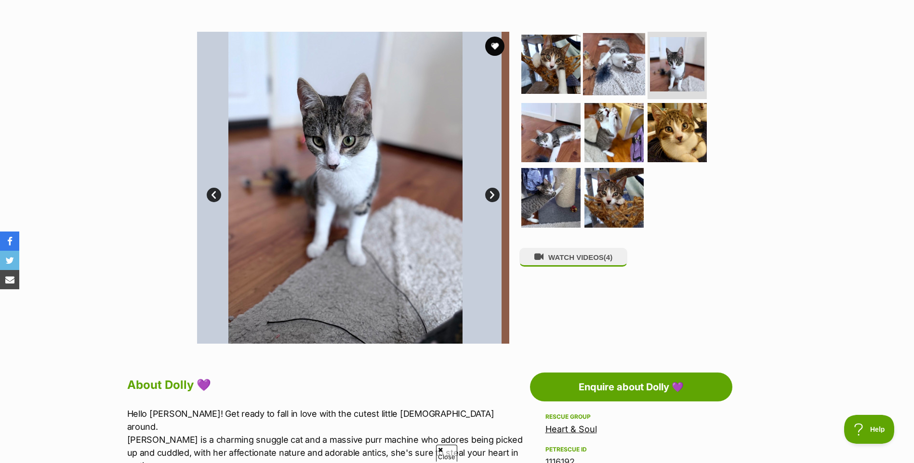
click at [631, 51] on img at bounding box center [614, 64] width 62 height 62
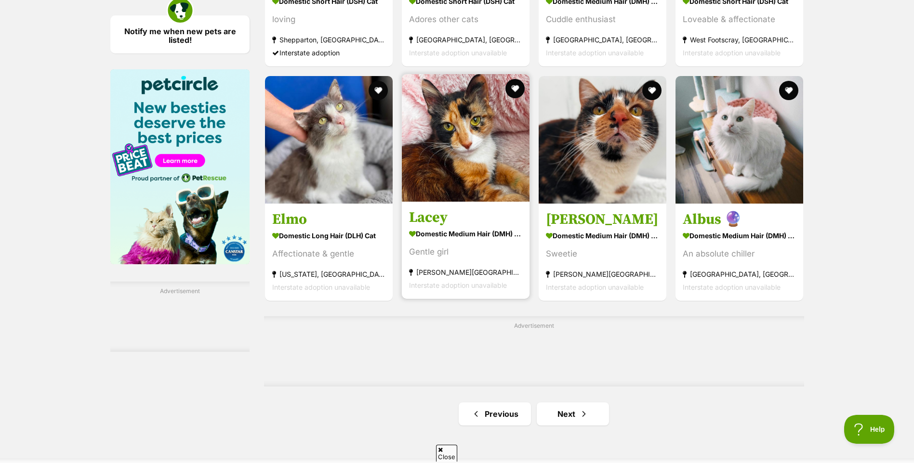
scroll to position [1433, 0]
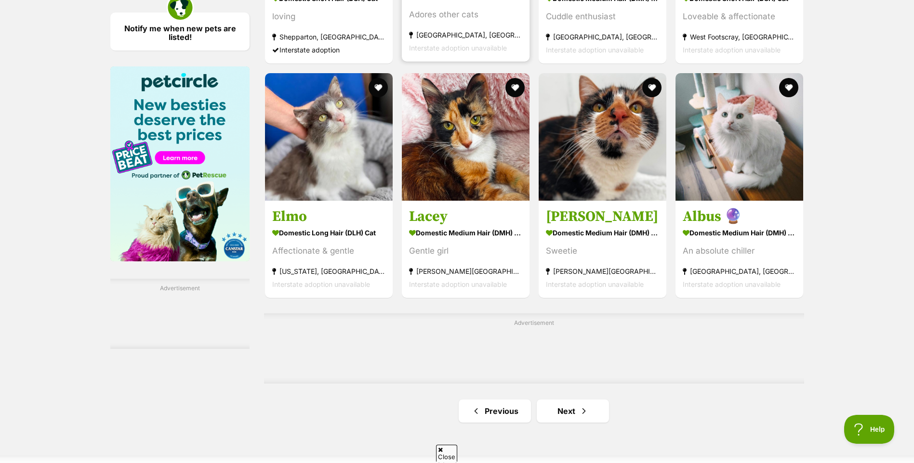
drag, startPoint x: 466, startPoint y: 205, endPoint x: 405, endPoint y: 19, distance: 195.3
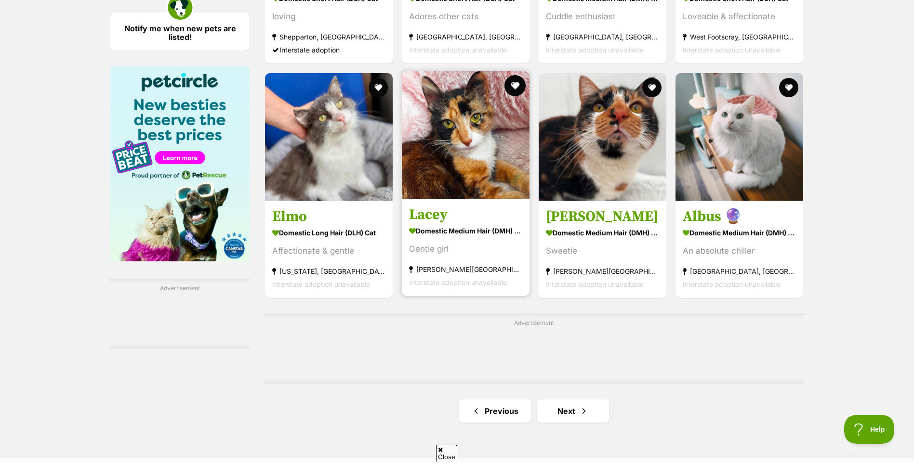
click at [511, 90] on button "favourite" at bounding box center [514, 85] width 21 height 21
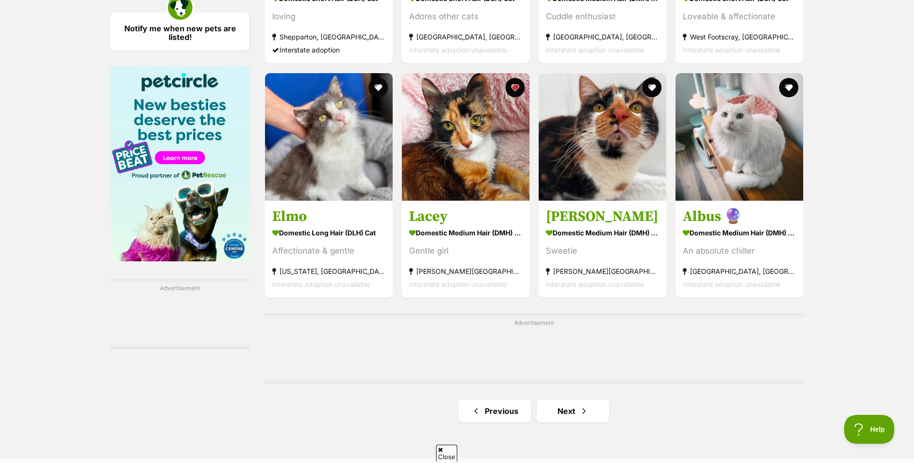
click at [580, 421] on link "Next" at bounding box center [573, 411] width 72 height 23
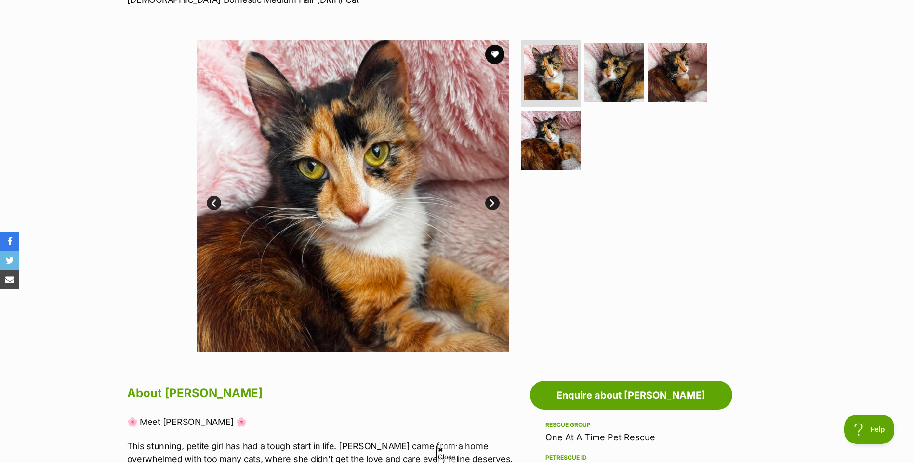
scroll to position [157, 0]
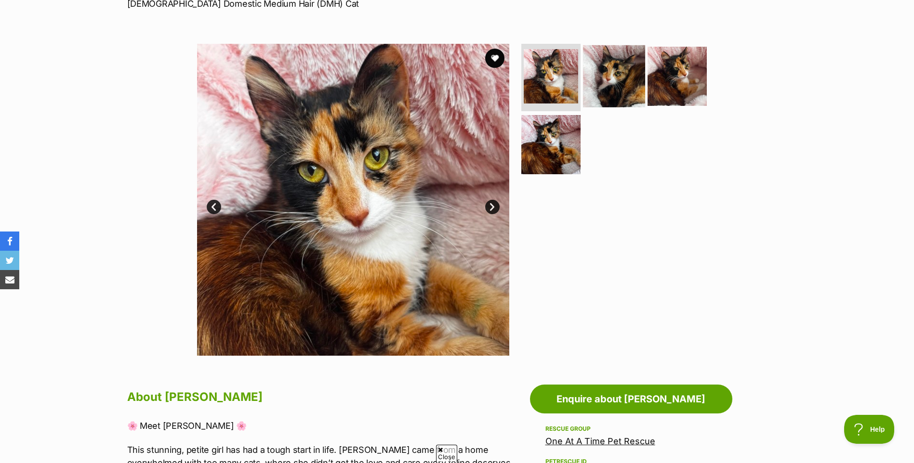
click at [590, 82] on img at bounding box center [614, 76] width 62 height 62
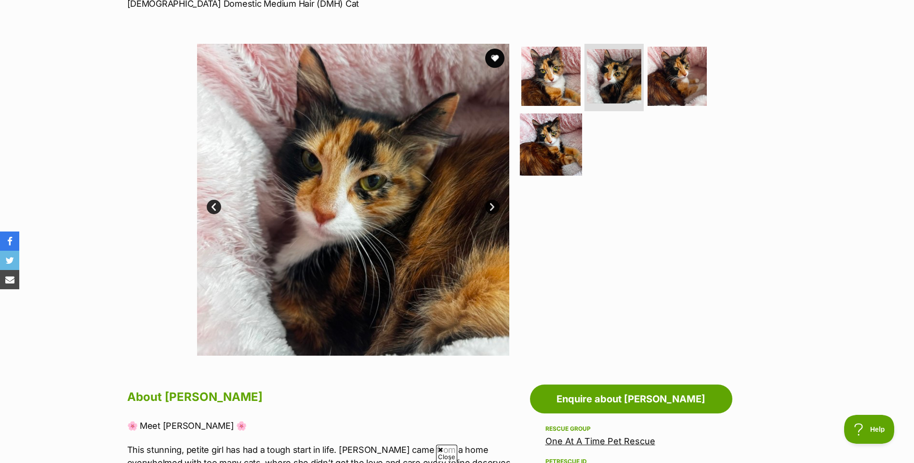
click at [559, 145] on img at bounding box center [551, 144] width 62 height 62
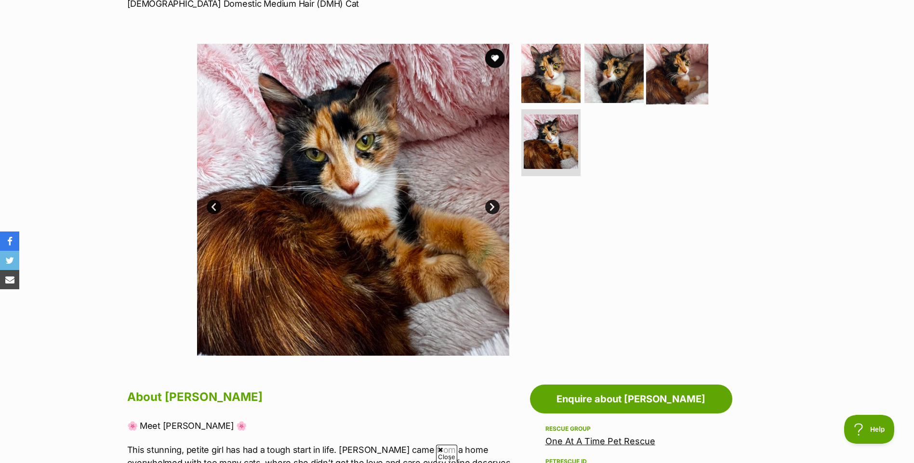
click at [693, 53] on img at bounding box center [677, 73] width 62 height 62
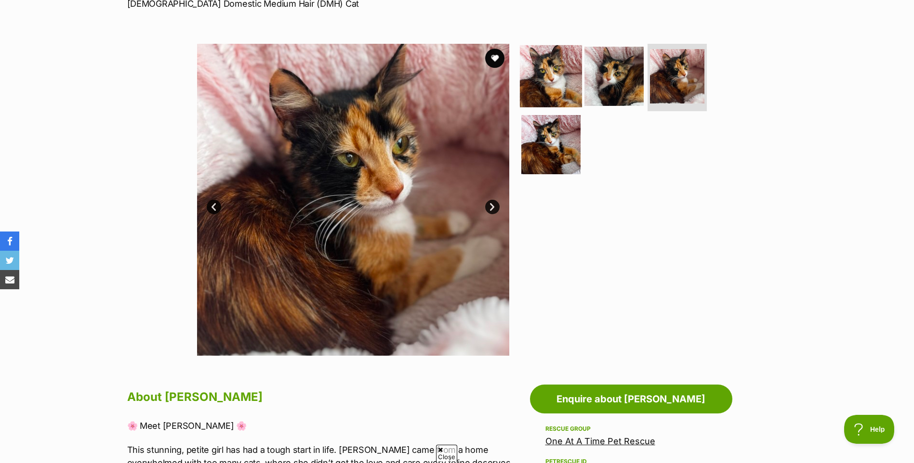
click at [574, 54] on img at bounding box center [551, 76] width 62 height 62
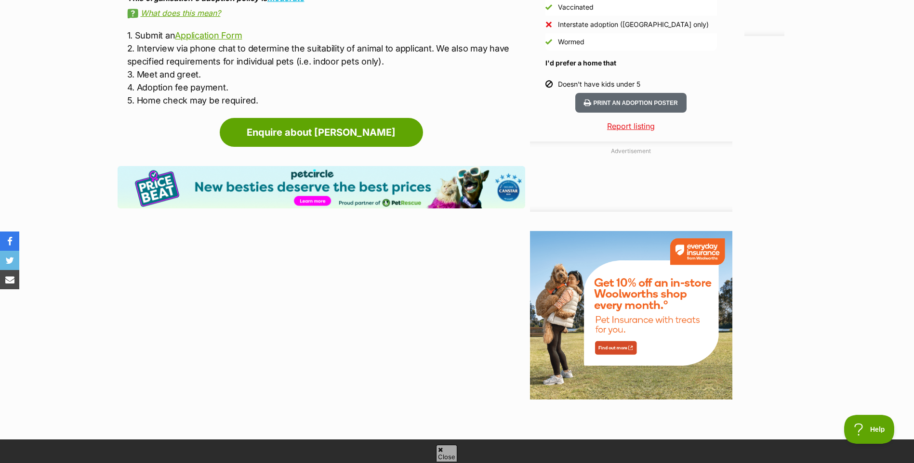
scroll to position [951, 0]
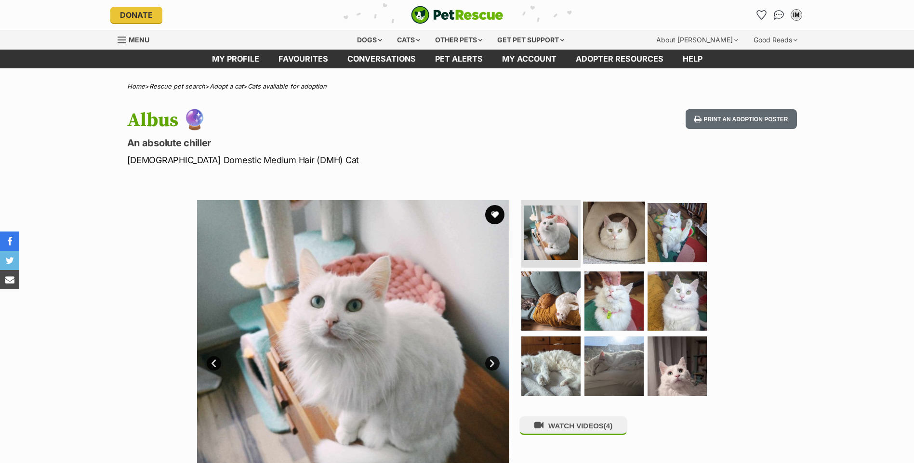
click at [621, 237] on img at bounding box center [614, 233] width 62 height 62
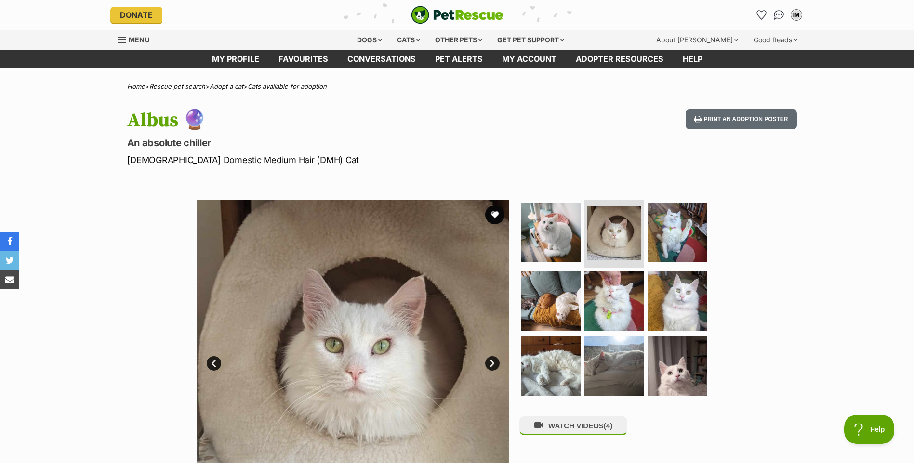
click at [685, 269] on ul at bounding box center [617, 301] width 197 height 202
click at [674, 295] on img at bounding box center [677, 301] width 62 height 62
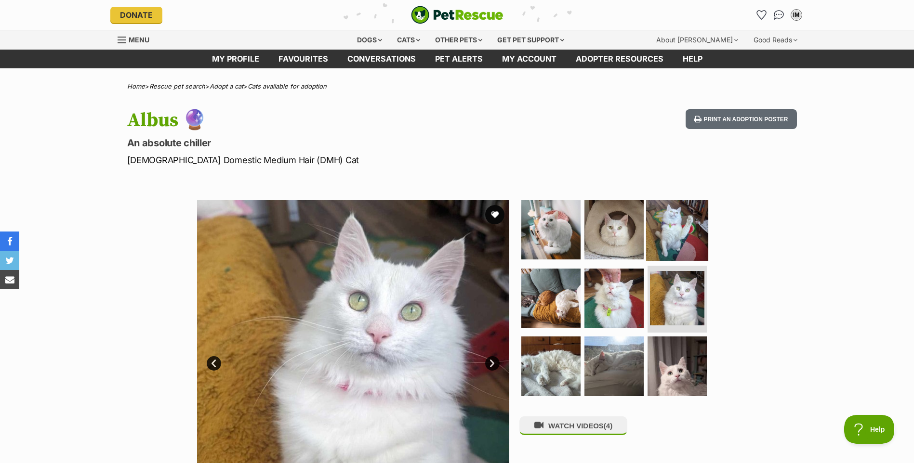
click at [666, 248] on img at bounding box center [677, 230] width 62 height 62
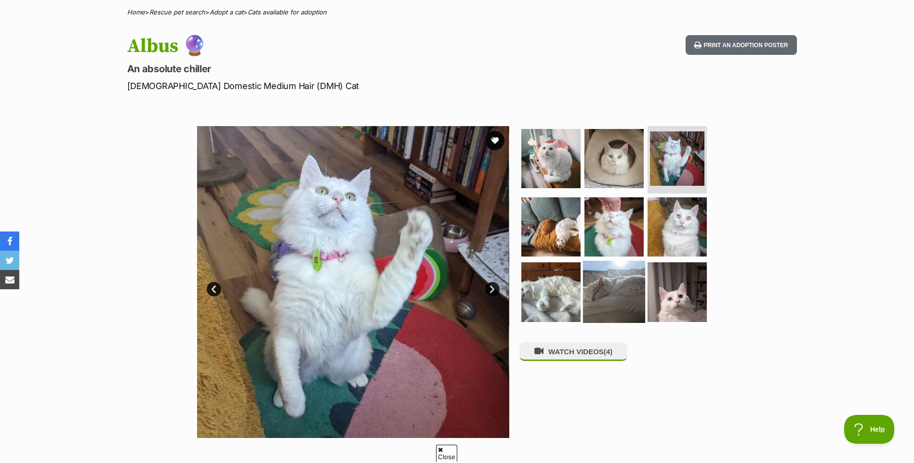
scroll to position [84, 0]
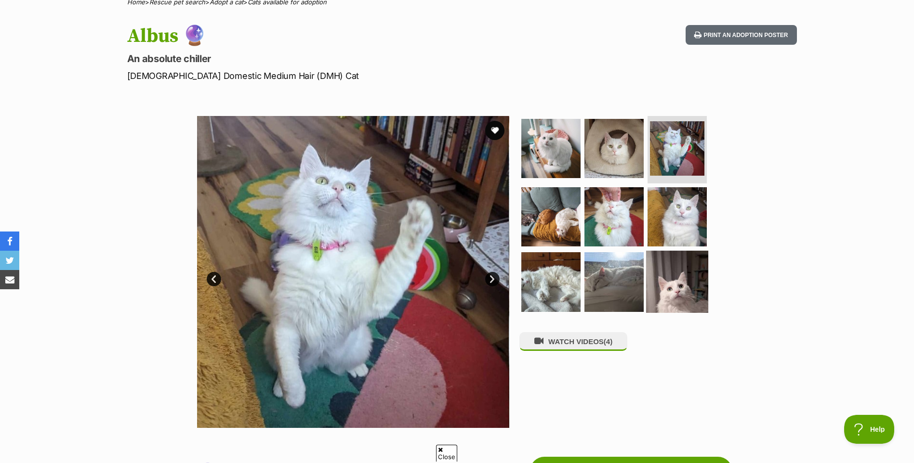
click at [676, 288] on img at bounding box center [677, 282] width 62 height 62
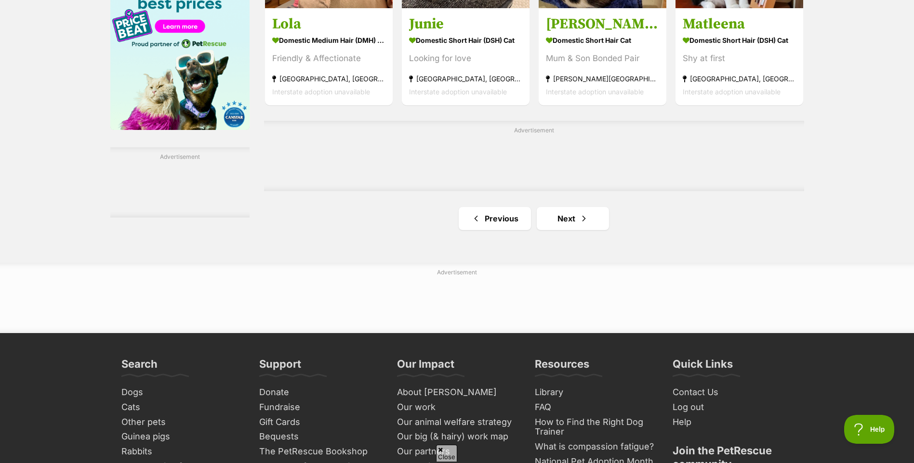
scroll to position [1613, 0]
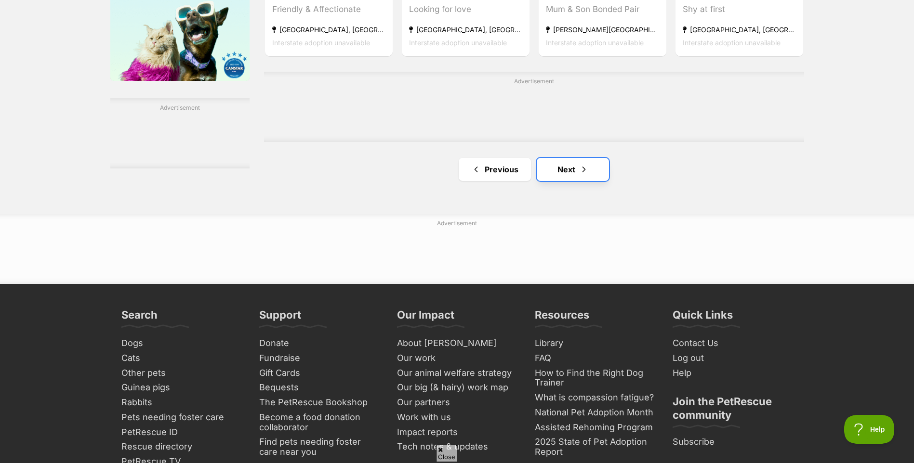
click at [582, 168] on span "Next page" at bounding box center [584, 170] width 10 height 12
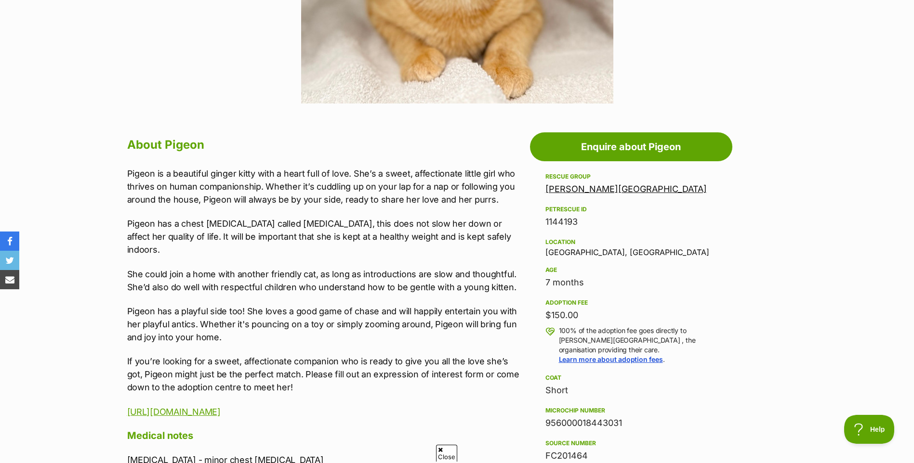
scroll to position [433, 0]
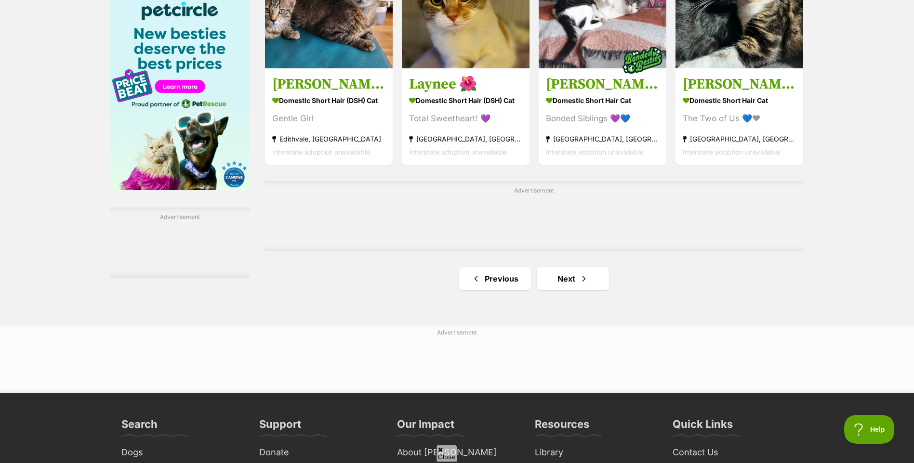
scroll to position [1529, 0]
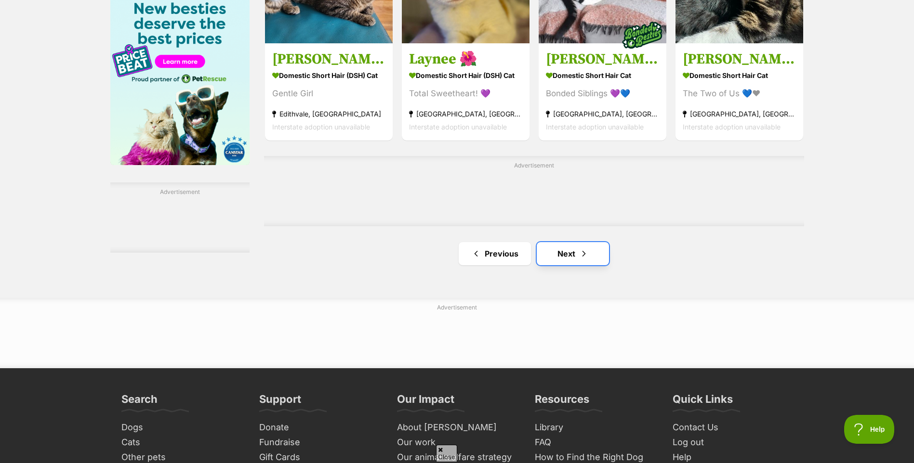
click at [573, 263] on link "Next" at bounding box center [573, 253] width 72 height 23
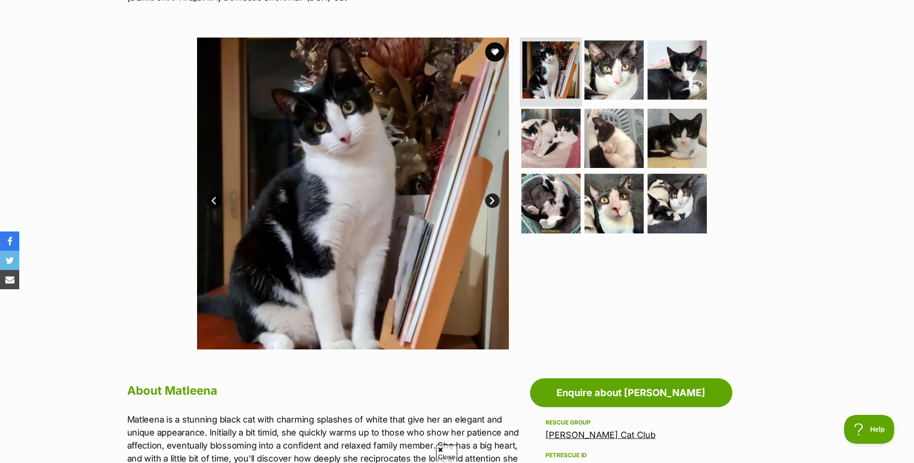
scroll to position [144, 0]
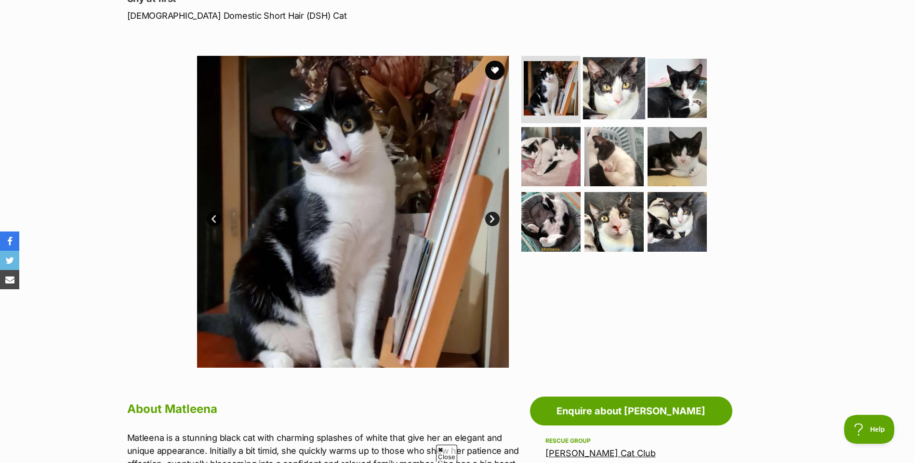
click at [590, 84] on img at bounding box center [614, 88] width 62 height 62
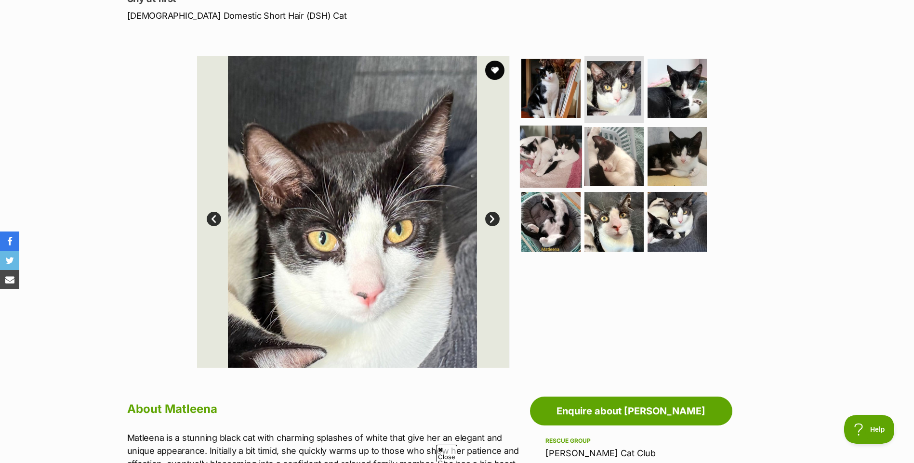
click at [561, 138] on img at bounding box center [551, 156] width 62 height 62
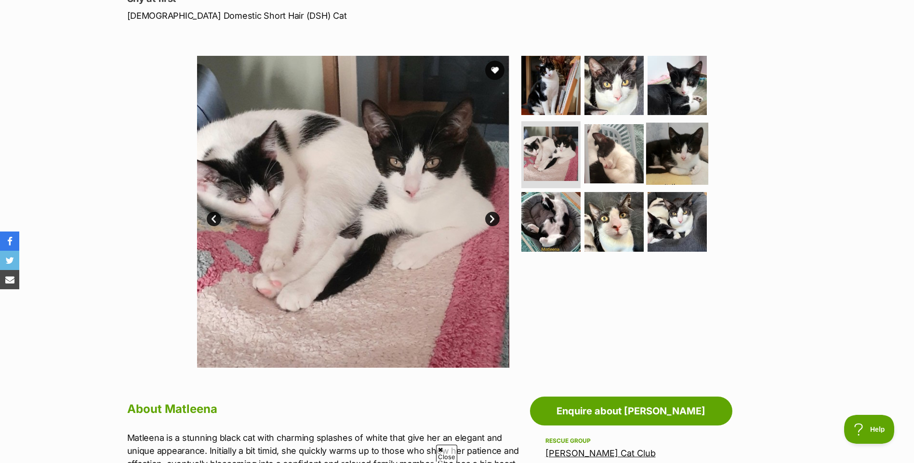
click at [660, 162] on img at bounding box center [677, 153] width 62 height 62
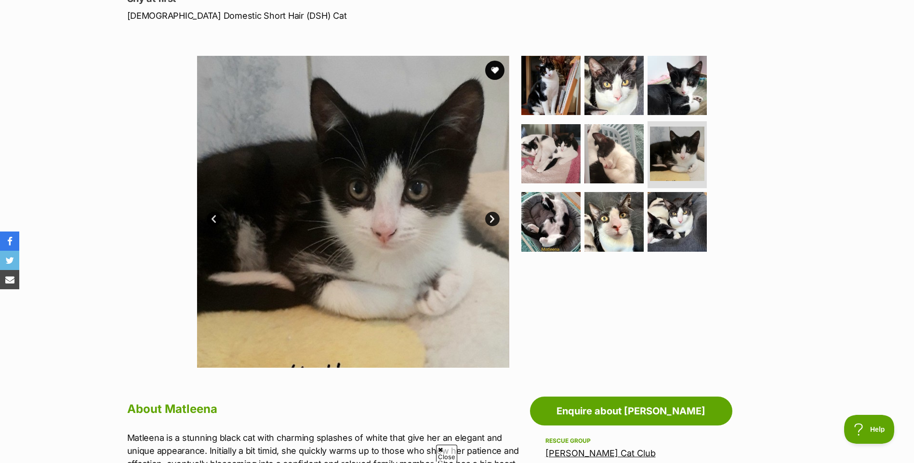
click at [486, 80] on img at bounding box center [353, 212] width 312 height 312
click at [492, 75] on button "favourite" at bounding box center [494, 70] width 21 height 21
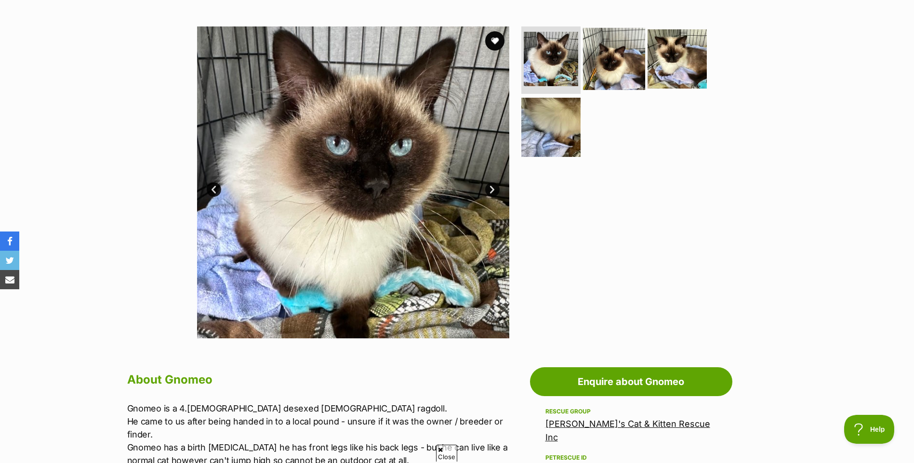
scroll to position [144, 0]
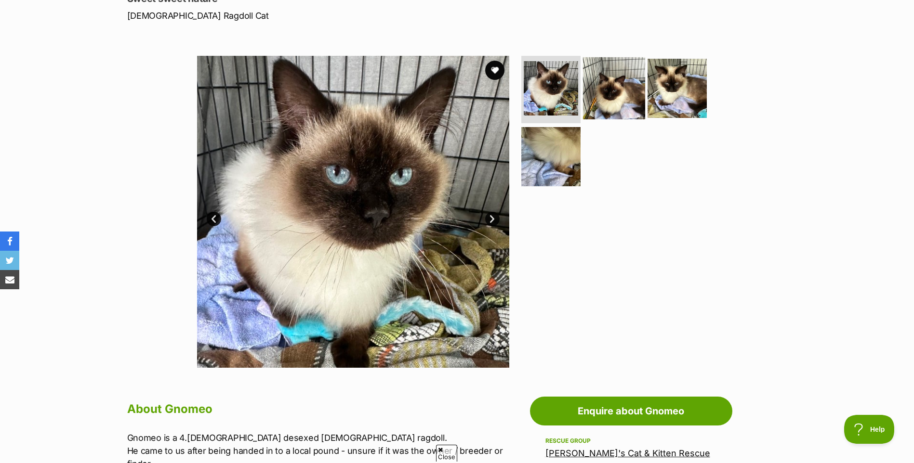
click at [596, 87] on img at bounding box center [614, 88] width 62 height 62
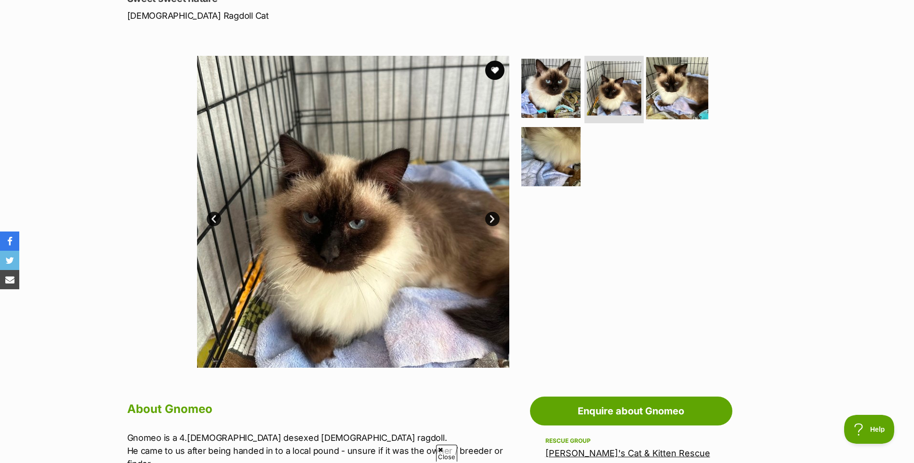
click at [688, 80] on img at bounding box center [677, 88] width 62 height 62
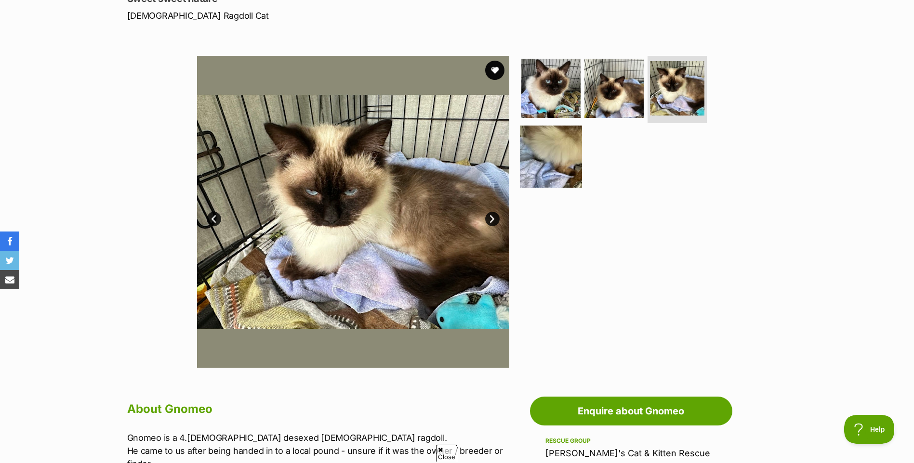
click at [572, 143] on img at bounding box center [551, 156] width 62 height 62
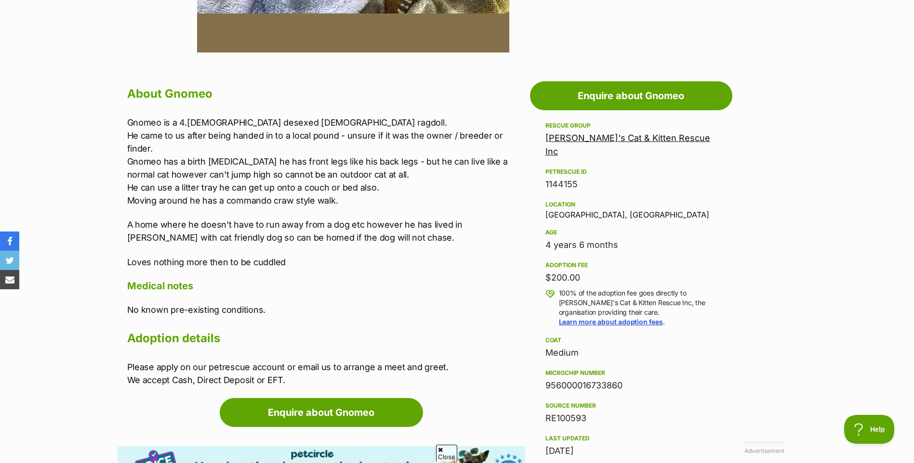
scroll to position [458, 0]
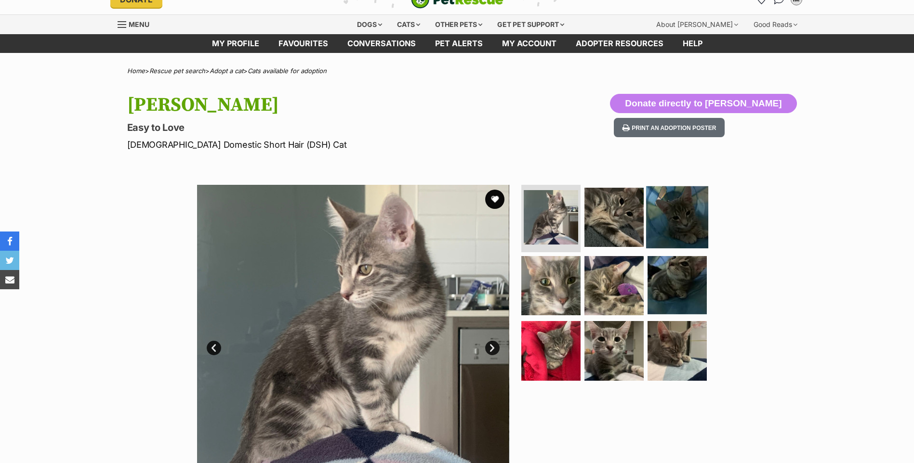
scroll to position [24, 0]
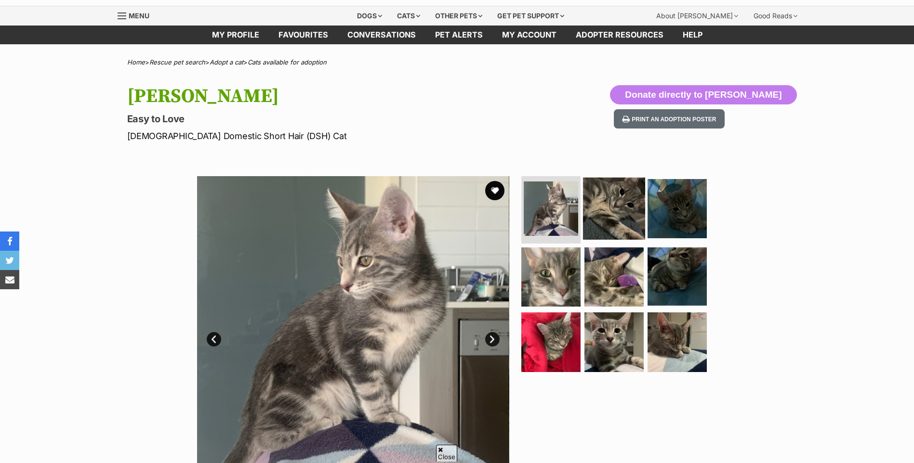
click at [633, 213] on img at bounding box center [614, 209] width 62 height 62
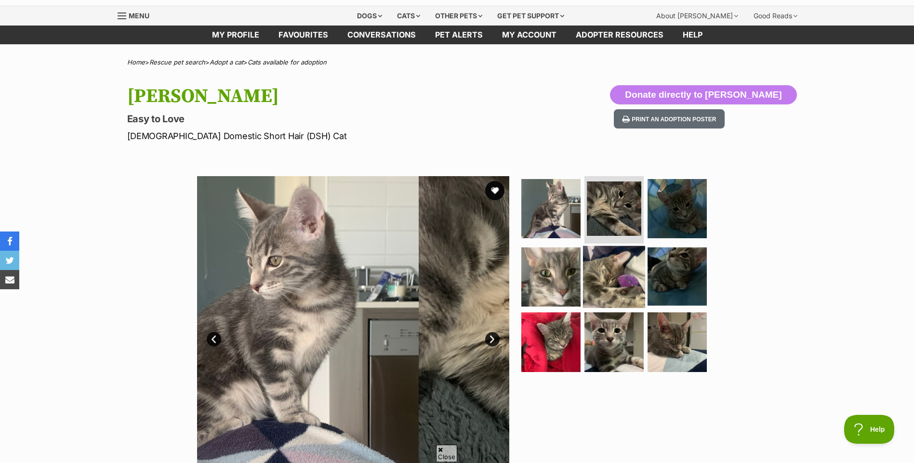
scroll to position [0, 0]
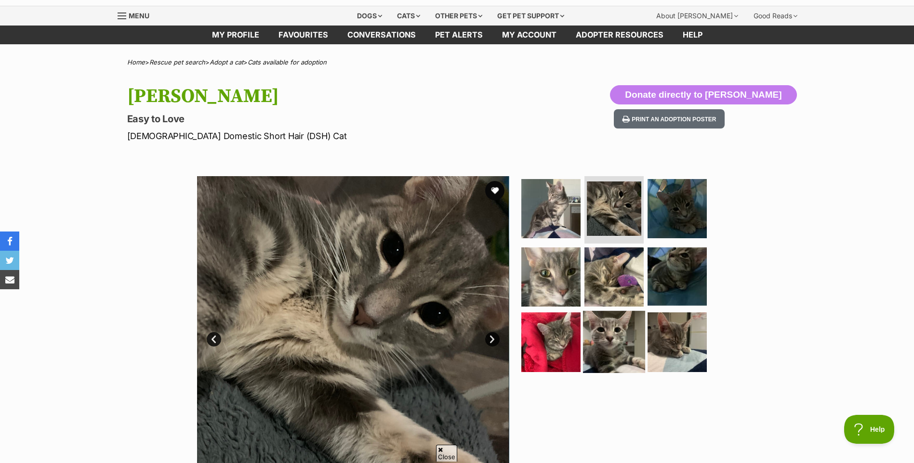
click at [608, 331] on img at bounding box center [614, 342] width 62 height 62
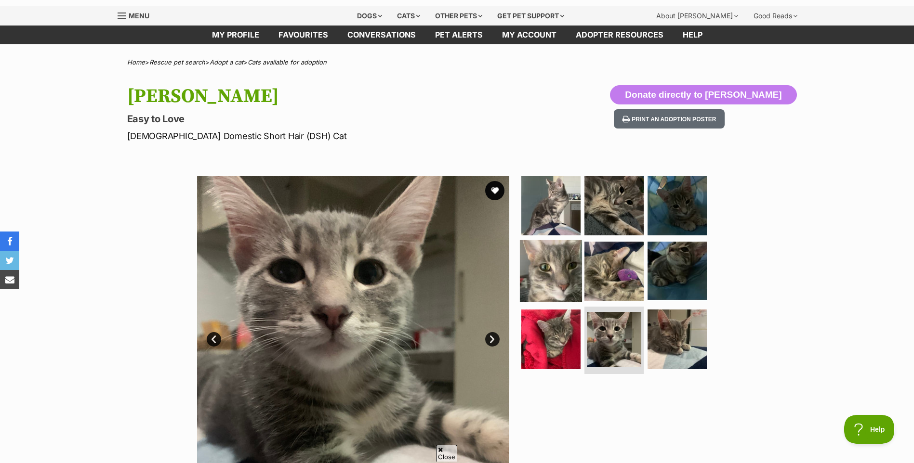
click at [577, 294] on img at bounding box center [551, 271] width 62 height 62
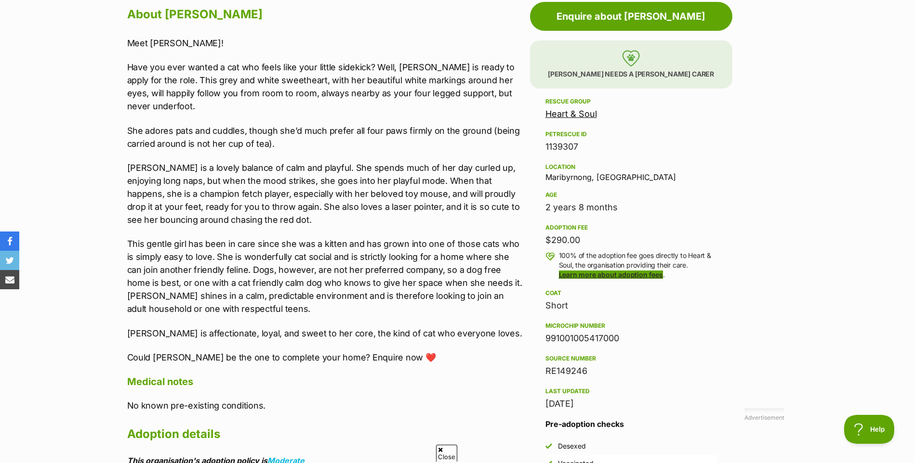
scroll to position [542, 0]
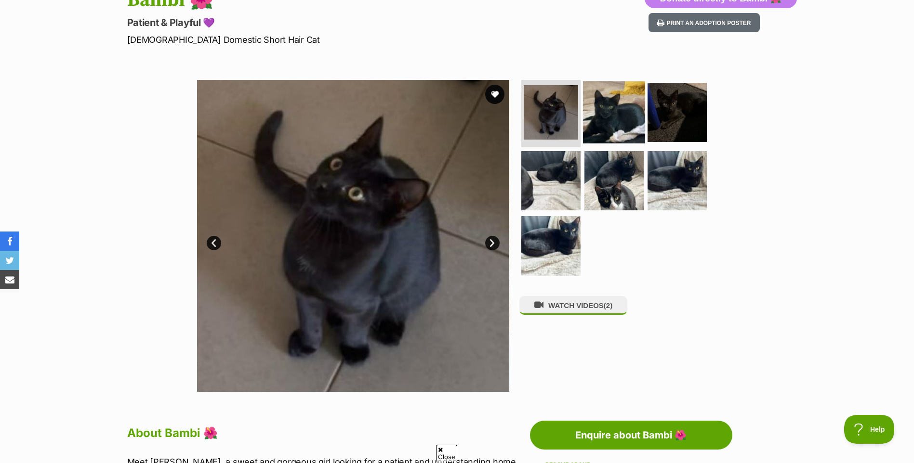
click at [603, 107] on img at bounding box center [614, 112] width 62 height 62
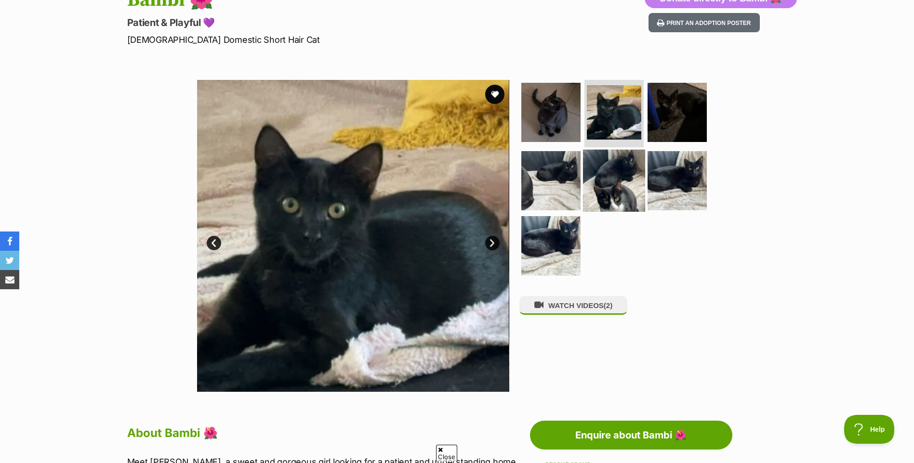
click at [604, 173] on img at bounding box center [614, 180] width 62 height 62
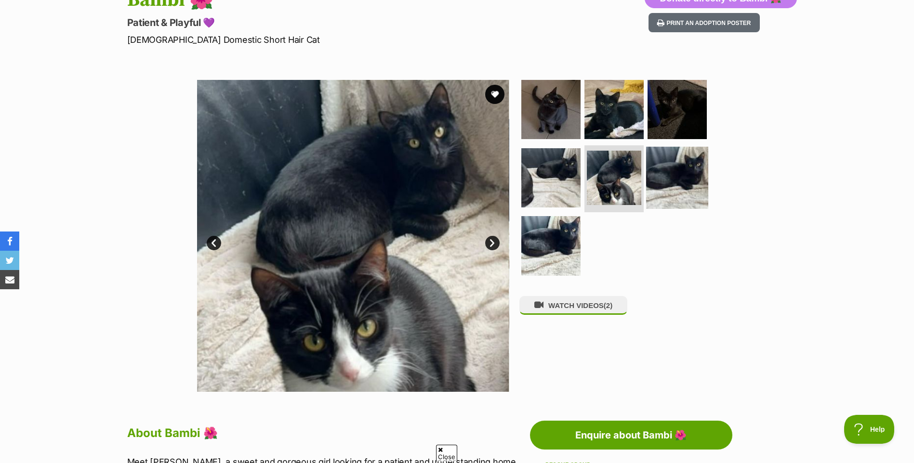
click at [681, 176] on img at bounding box center [677, 177] width 62 height 62
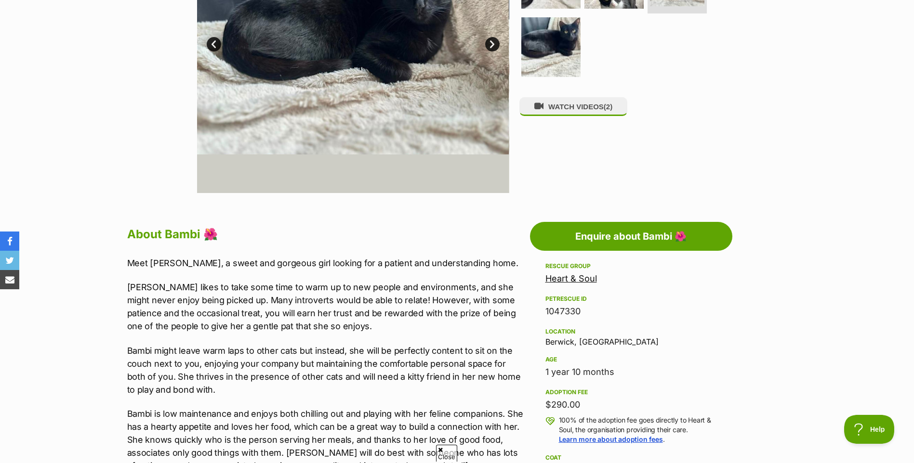
scroll to position [446, 0]
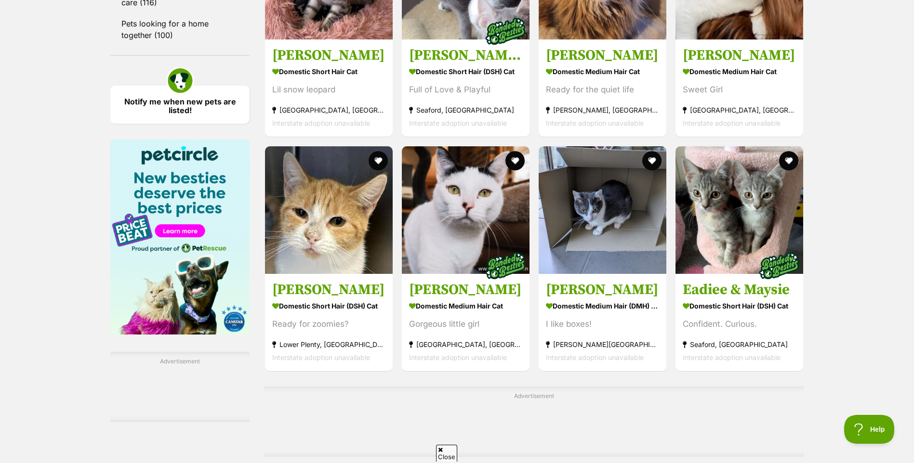
scroll to position [1397, 0]
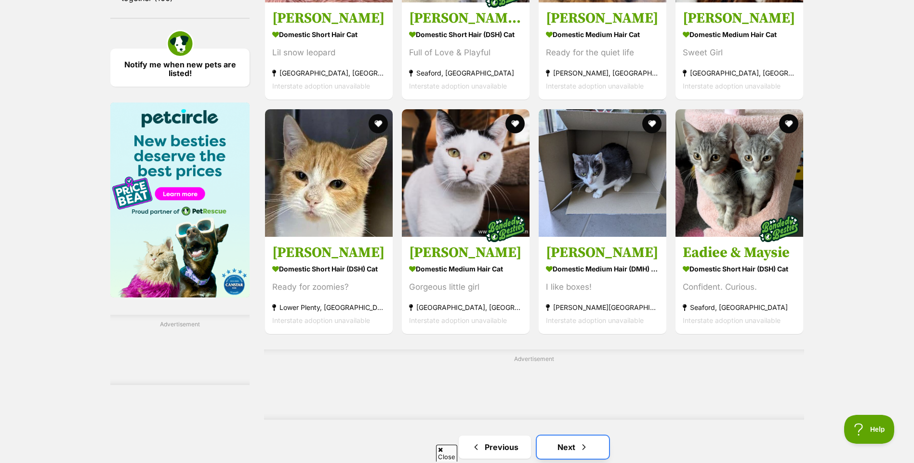
click at [566, 451] on link "Next" at bounding box center [573, 447] width 72 height 23
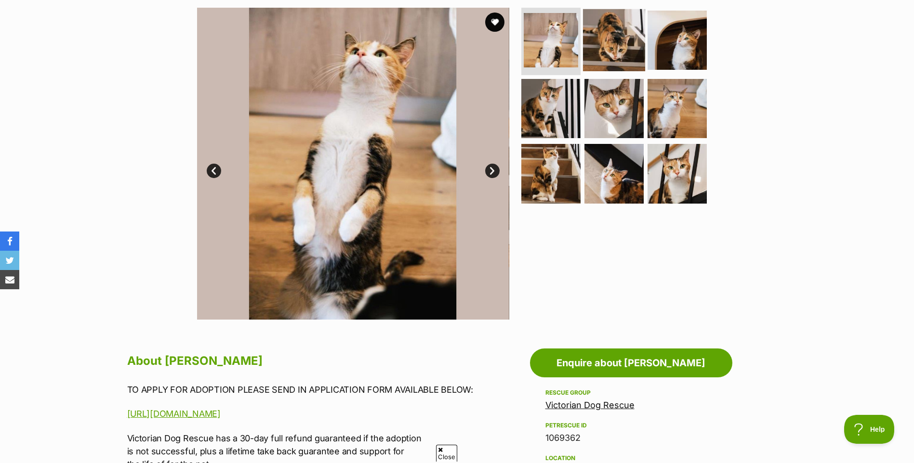
click at [626, 57] on img at bounding box center [614, 40] width 62 height 62
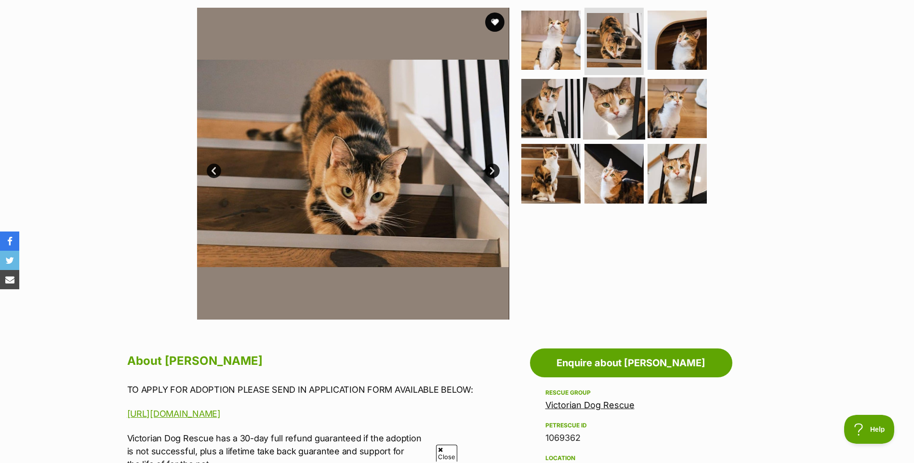
click at [629, 99] on img at bounding box center [614, 108] width 62 height 62
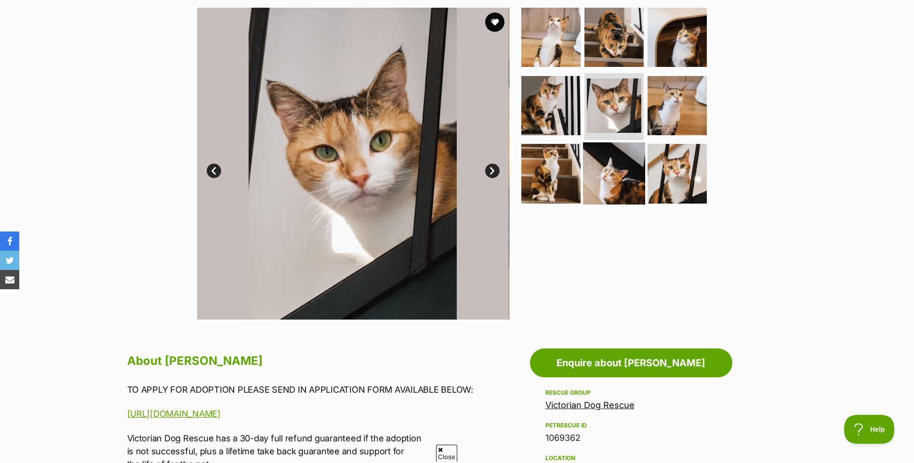
click at [628, 146] on img at bounding box center [614, 174] width 62 height 62
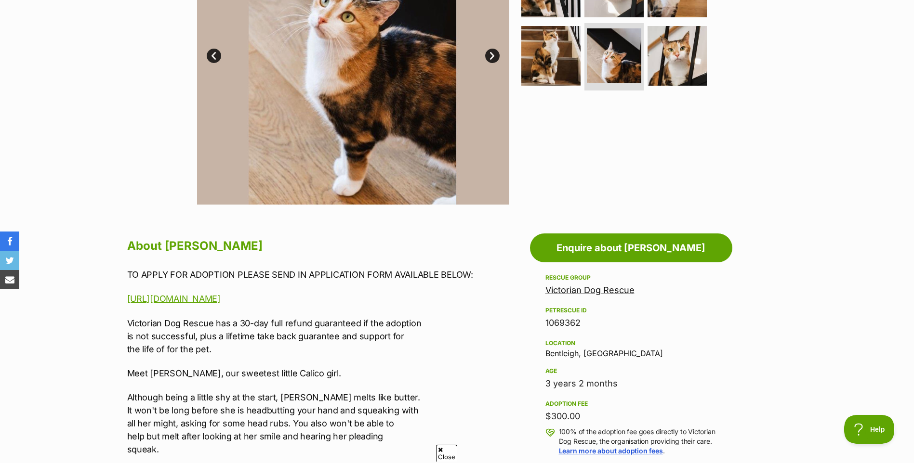
scroll to position [289, 0]
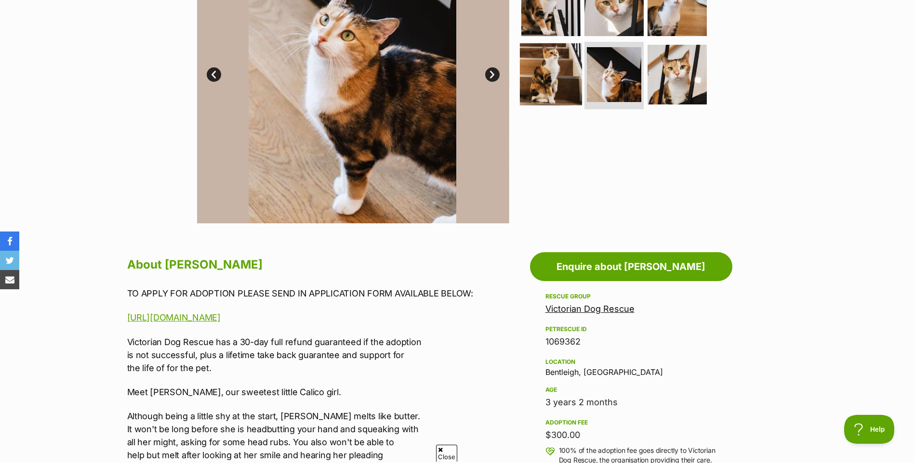
click at [563, 70] on img at bounding box center [551, 74] width 62 height 62
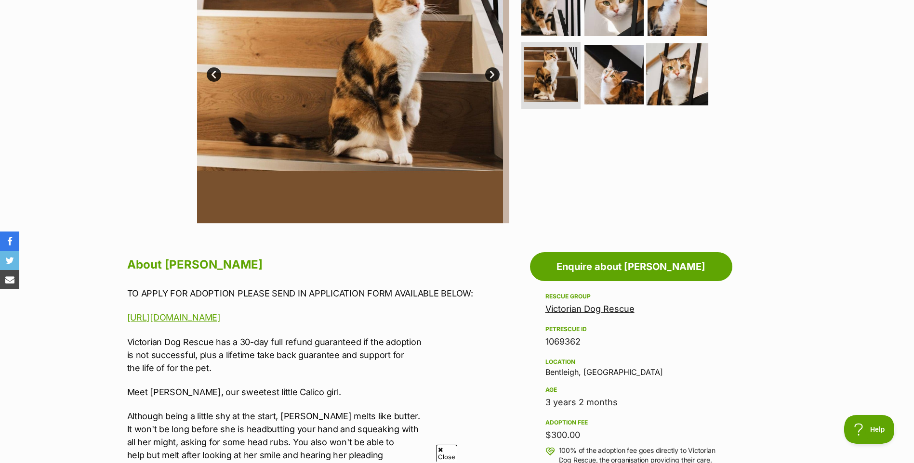
click at [665, 68] on img at bounding box center [677, 74] width 62 height 62
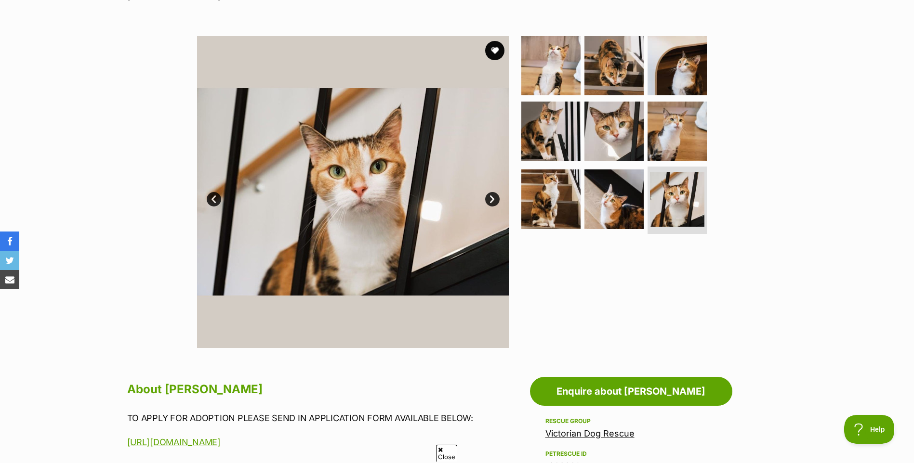
scroll to position [132, 0]
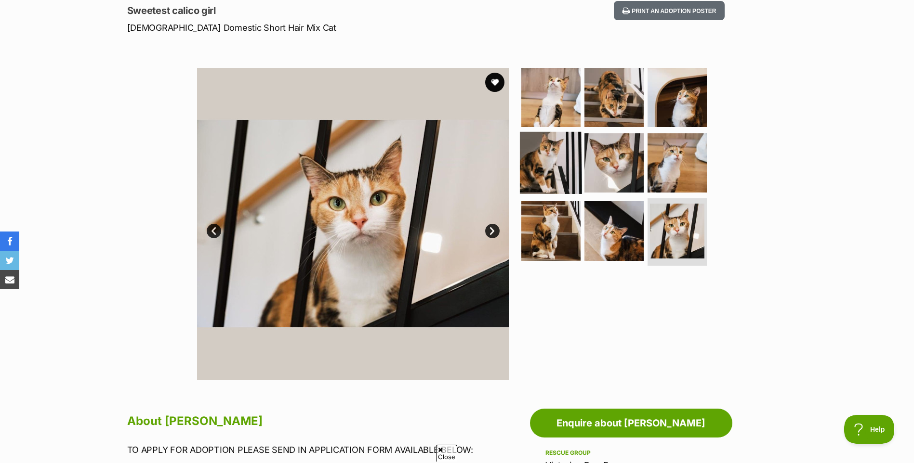
click at [547, 163] on img at bounding box center [551, 162] width 62 height 62
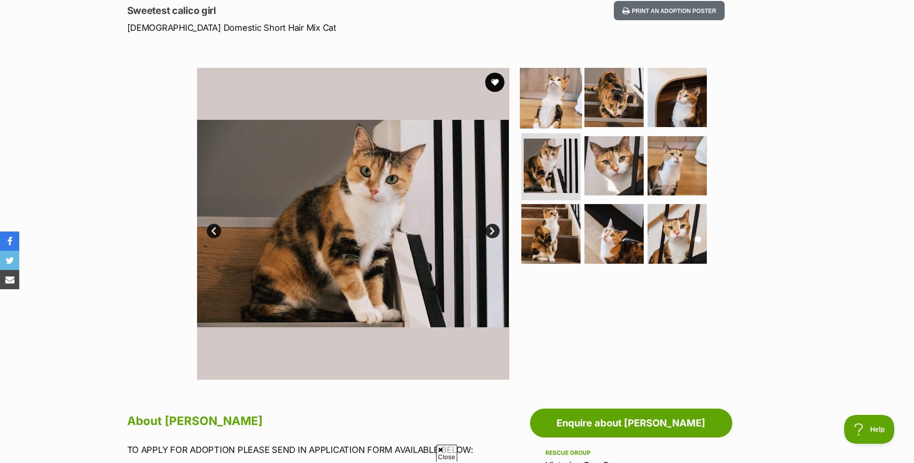
click at [542, 93] on img at bounding box center [551, 97] width 62 height 62
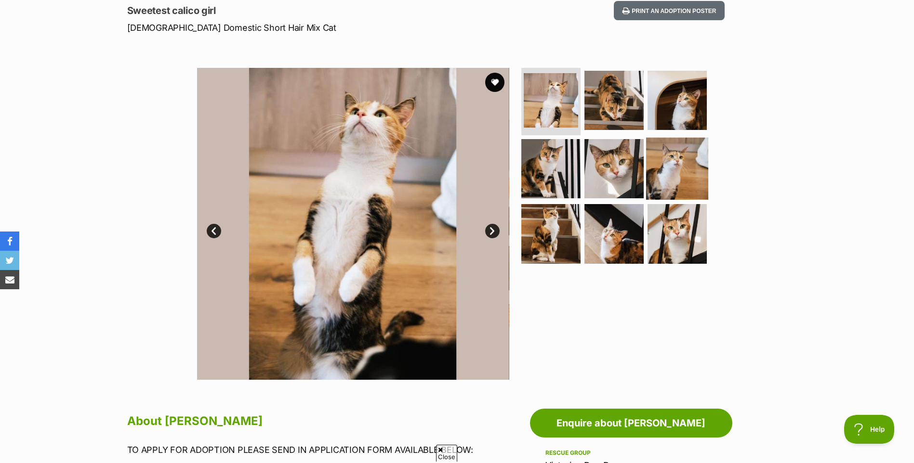
click at [692, 162] on img at bounding box center [677, 168] width 62 height 62
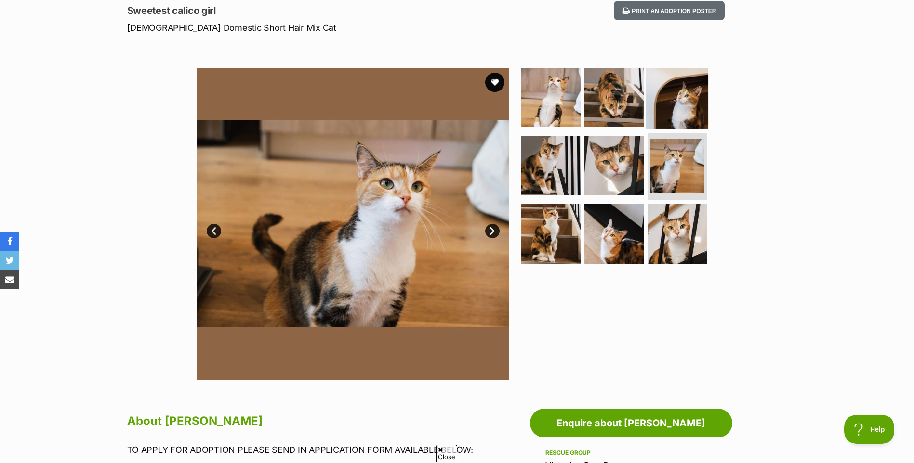
click at [685, 106] on img at bounding box center [677, 97] width 62 height 62
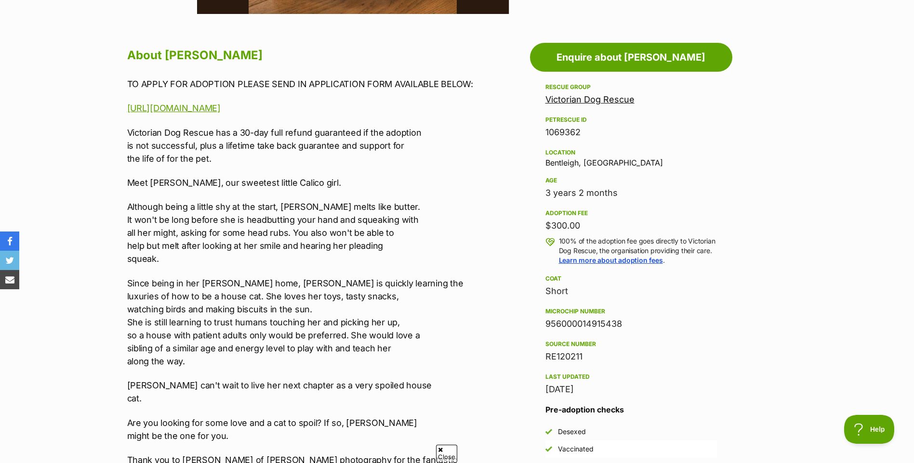
scroll to position [530, 0]
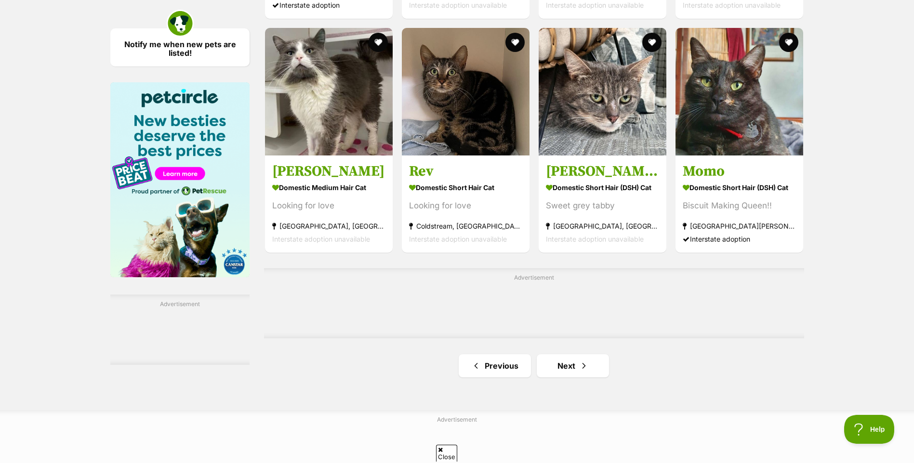
scroll to position [1469, 0]
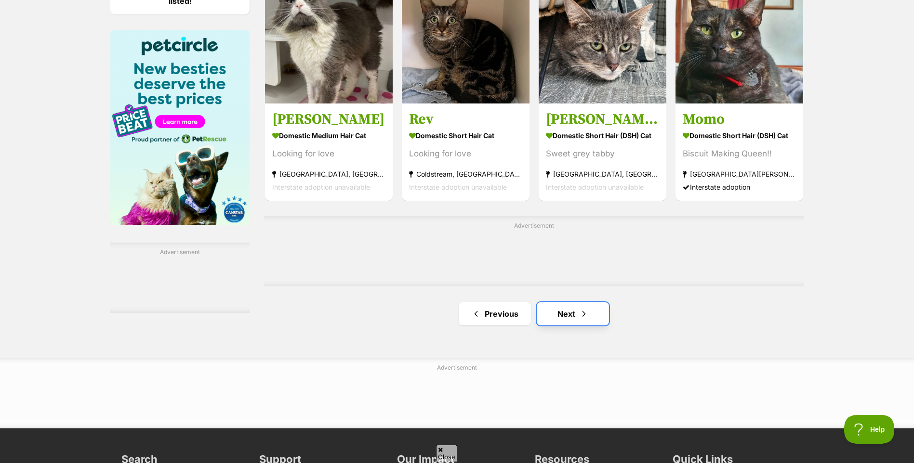
click at [597, 317] on link "Next" at bounding box center [573, 313] width 72 height 23
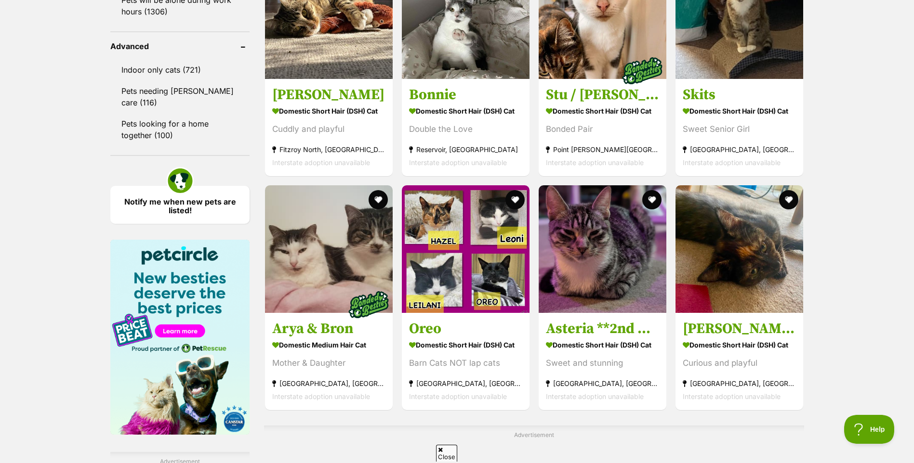
scroll to position [1312, 0]
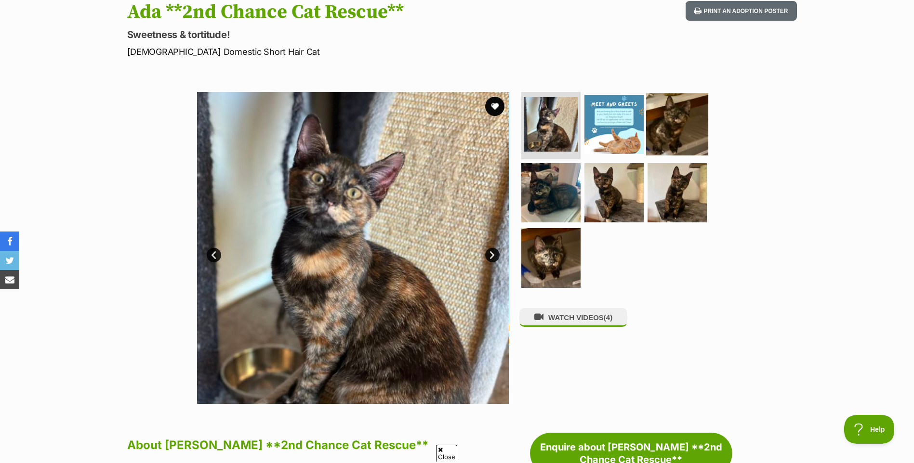
click at [655, 140] on img at bounding box center [677, 124] width 62 height 62
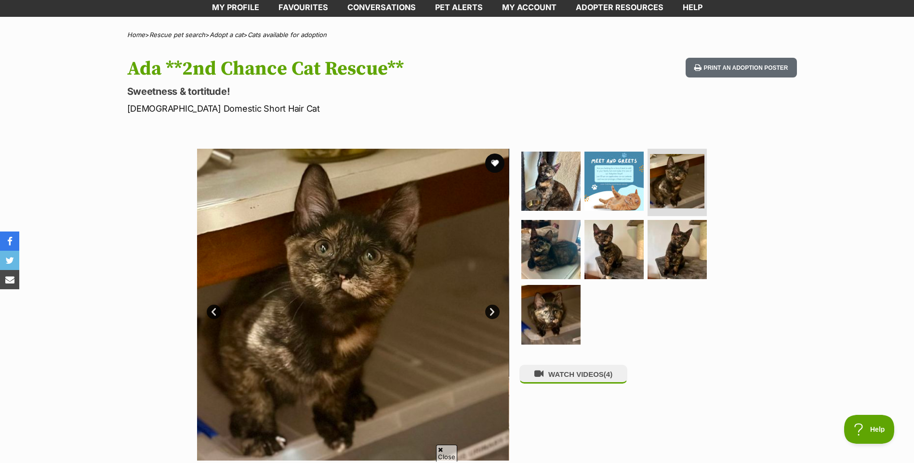
scroll to position [48, 0]
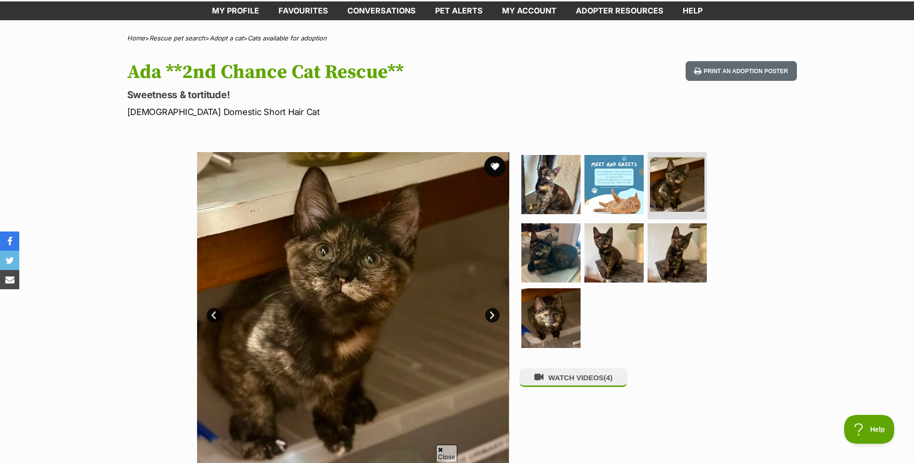
click at [488, 165] on button "favourite" at bounding box center [494, 166] width 21 height 21
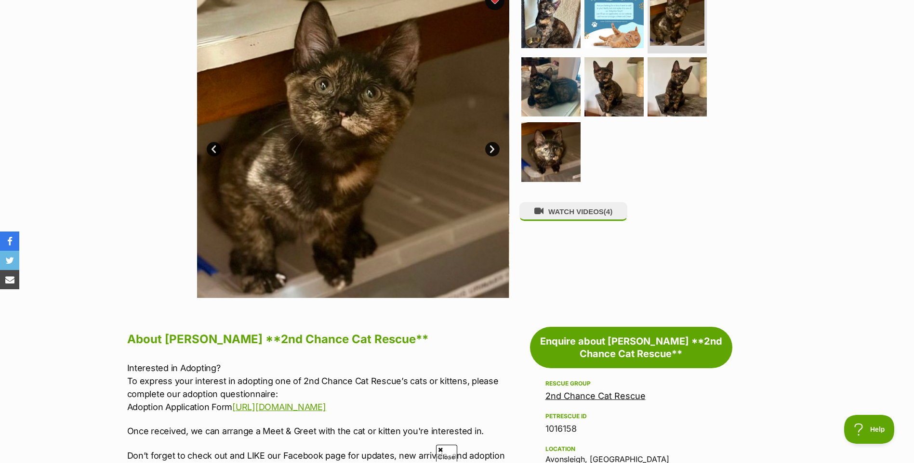
scroll to position [157, 0]
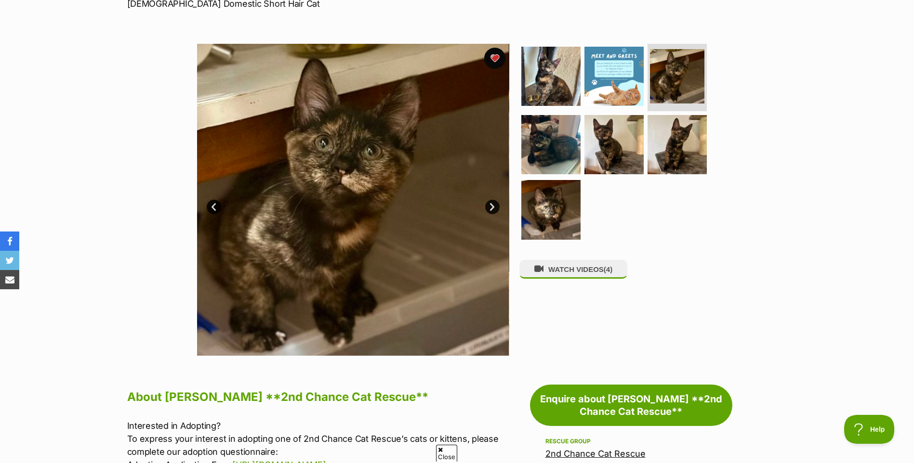
click at [500, 61] on button "favourite" at bounding box center [494, 58] width 21 height 21
